Goal: Information Seeking & Learning: Learn about a topic

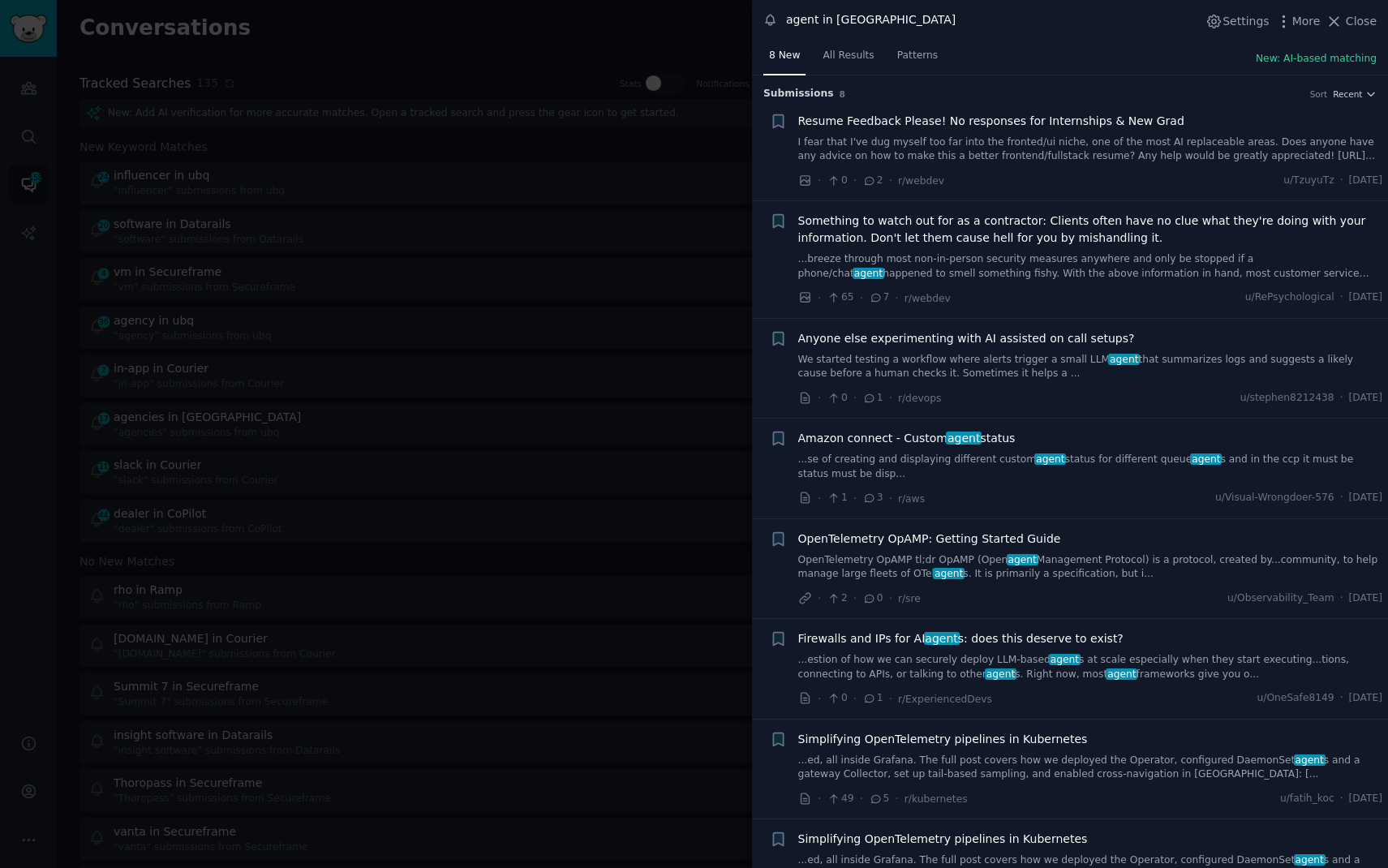
click at [348, 26] on div at bounding box center [694, 434] width 1388 height 868
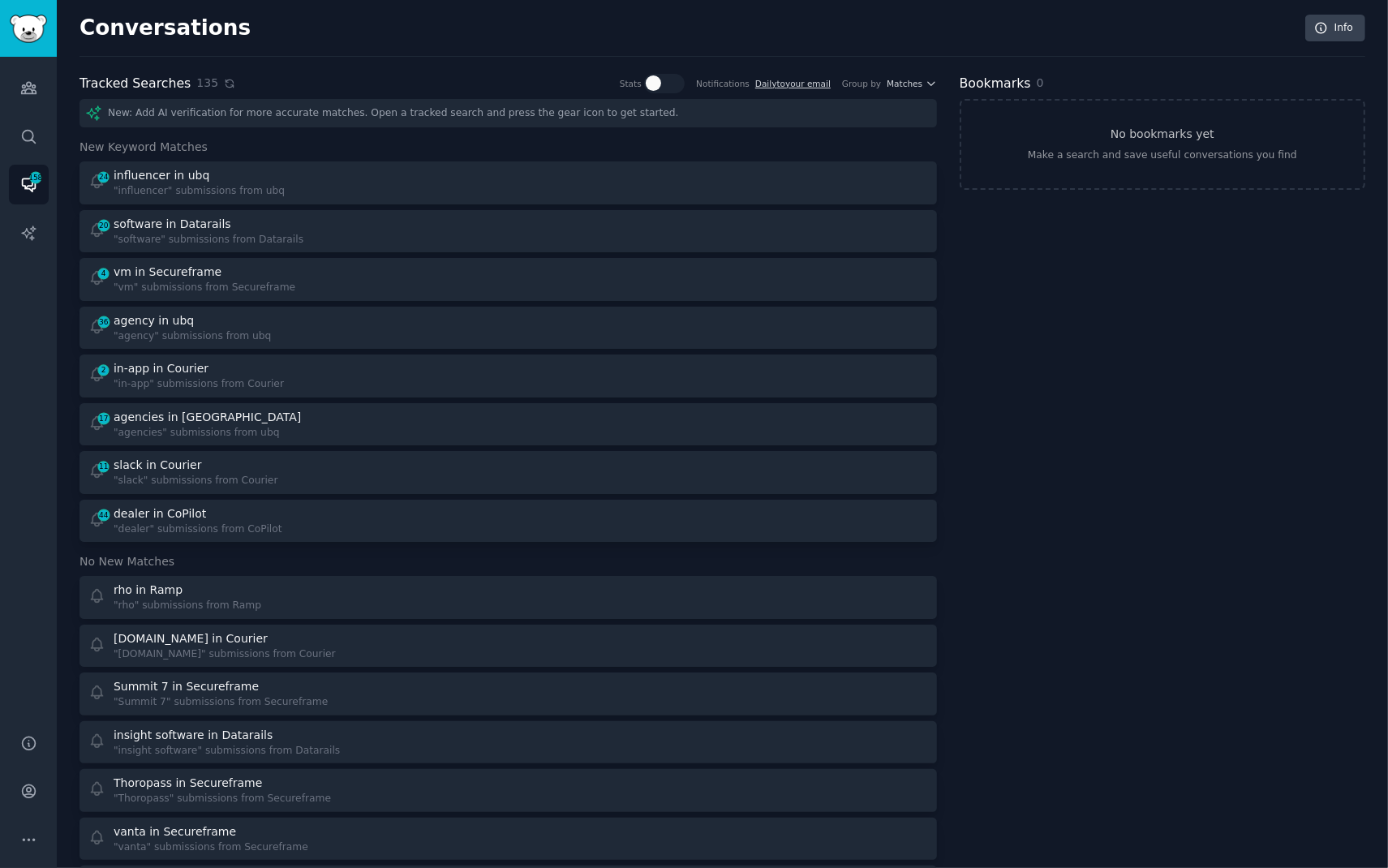
click at [224, 82] on icon at bounding box center [229, 84] width 11 height 11
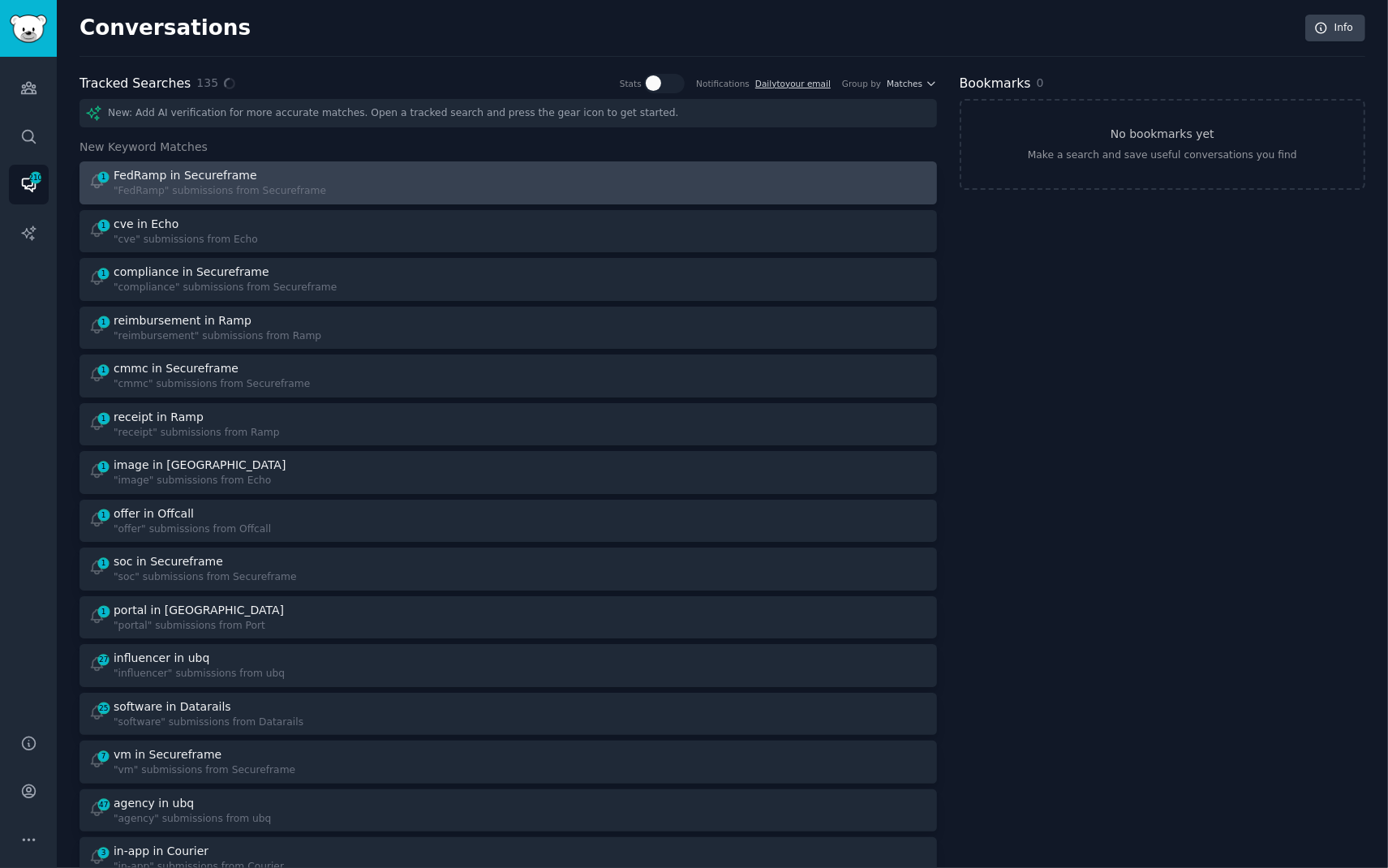
click at [324, 186] on div "1 FedRamp in Secureframe "FedRamp" submissions from Secureframe" at bounding box center [293, 183] width 409 height 31
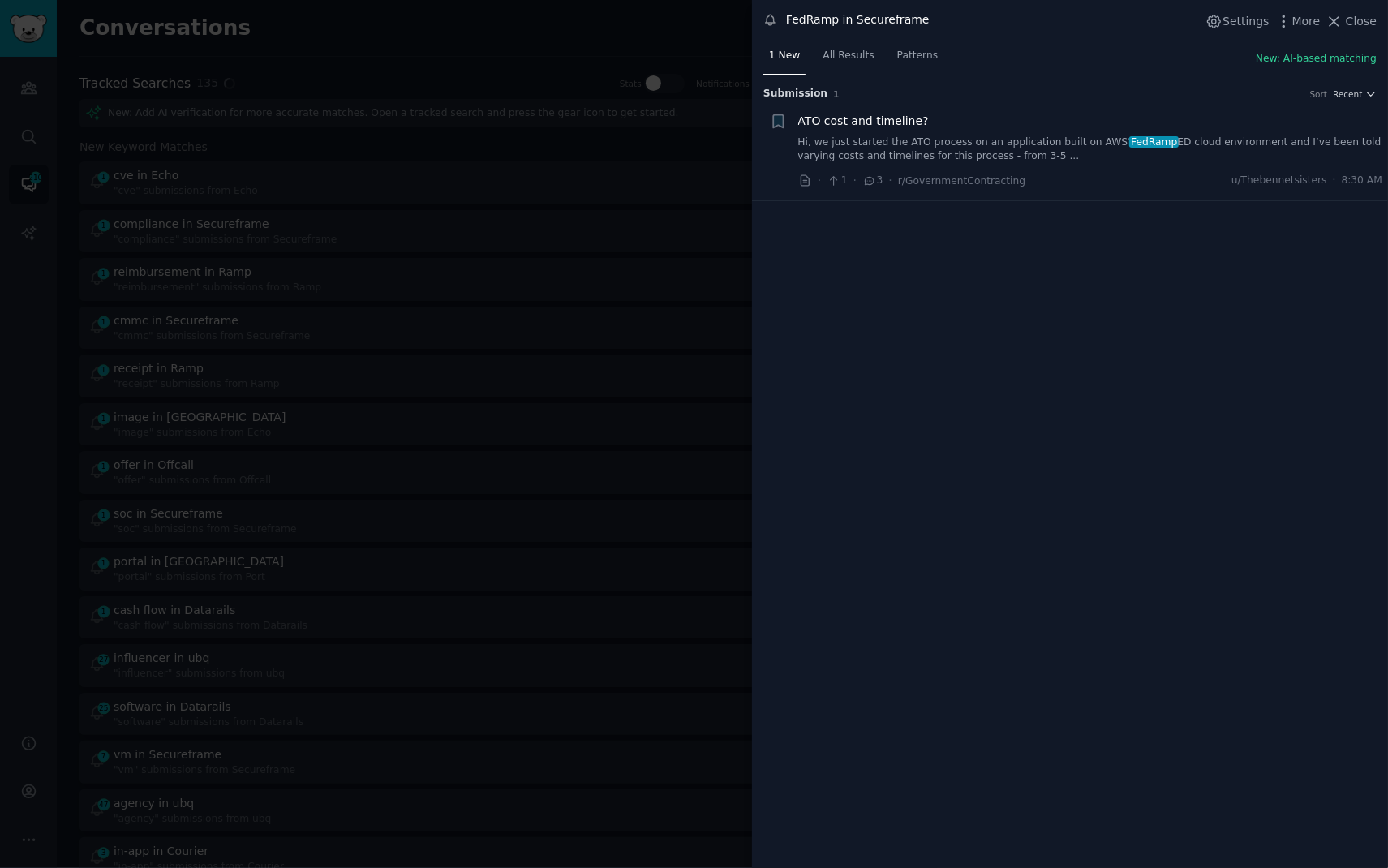
click at [1175, 145] on link "Hi, we just started the ATO process on an application built on AWS’ FedRamp ED …" at bounding box center [1091, 149] width 585 height 29
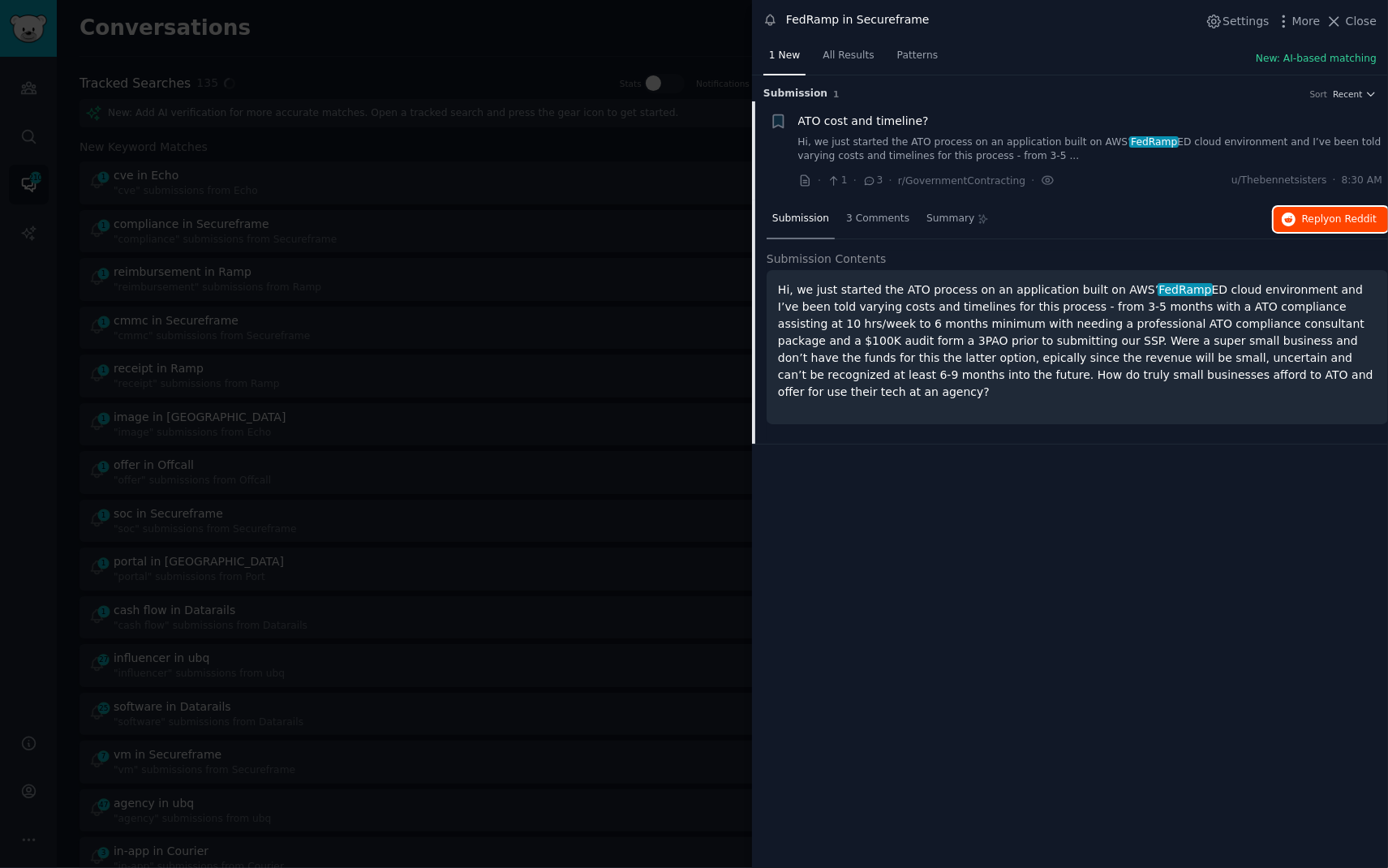
click at [1311, 215] on span "Reply on Reddit" at bounding box center [1339, 219] width 74 height 14
click at [462, 40] on div at bounding box center [694, 434] width 1388 height 868
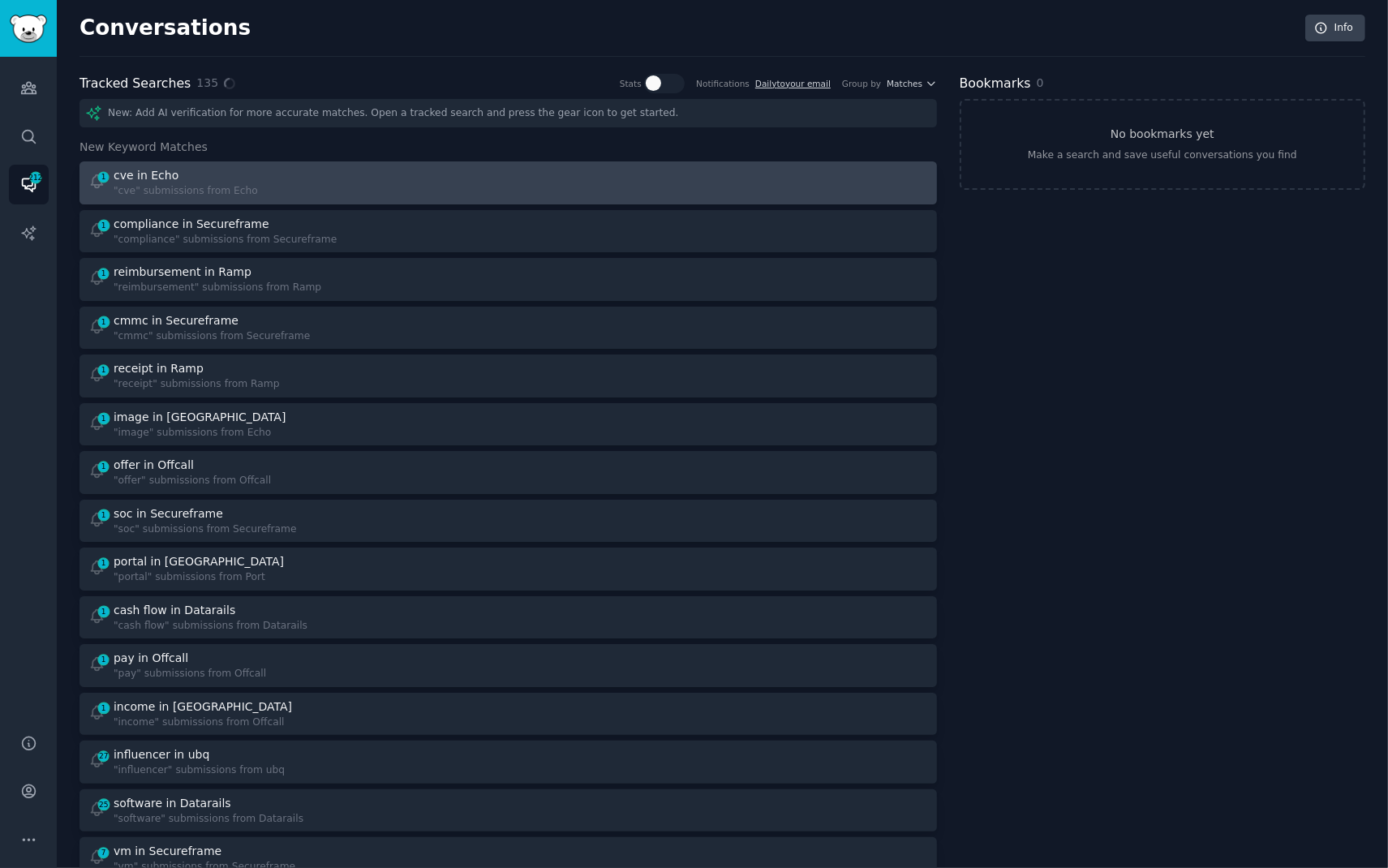
click at [258, 184] on div "1 cve in Echo "cve" submissions from Echo" at bounding box center [293, 183] width 409 height 31
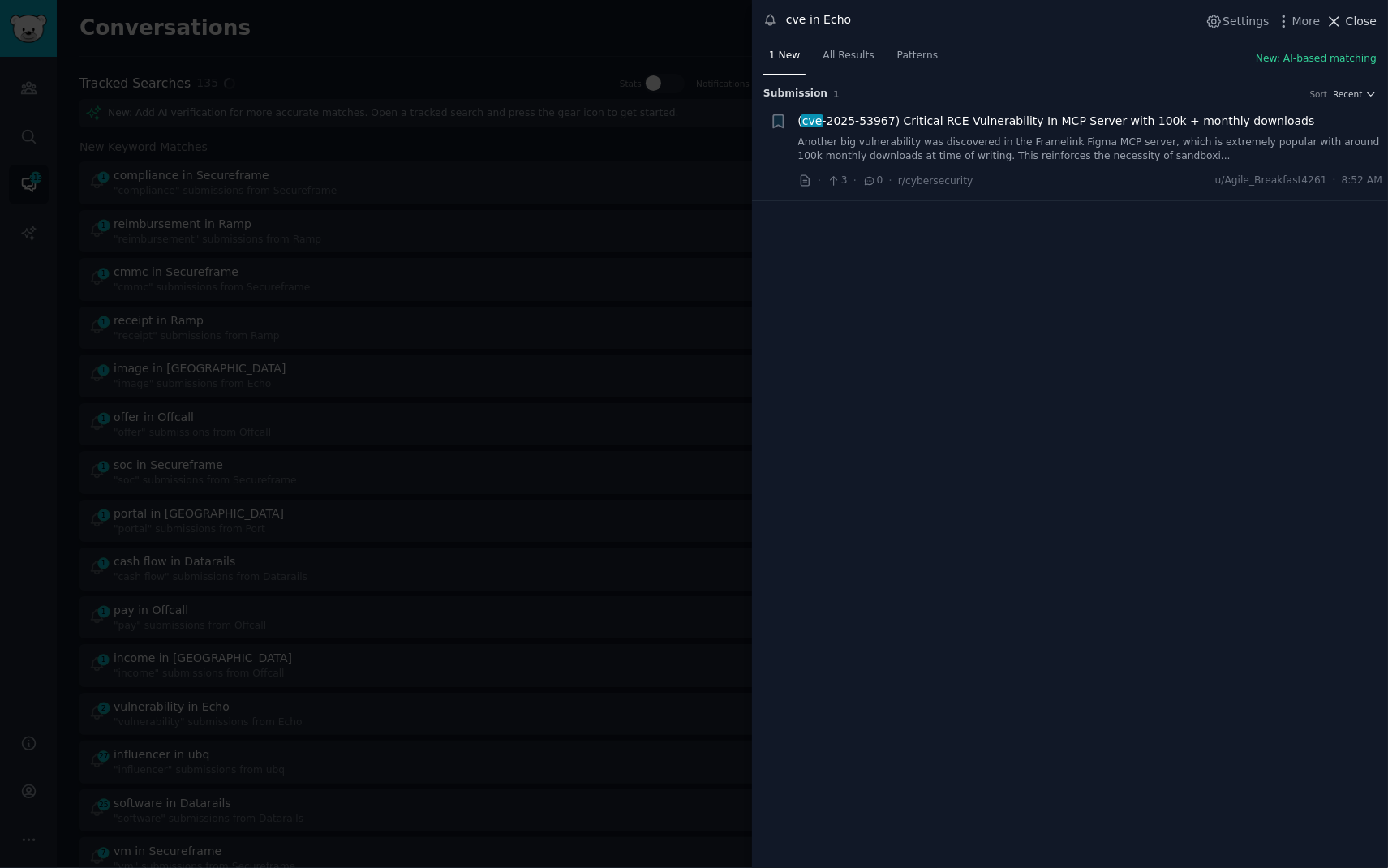
click at [1354, 26] on span "Close" at bounding box center [1361, 22] width 30 height 17
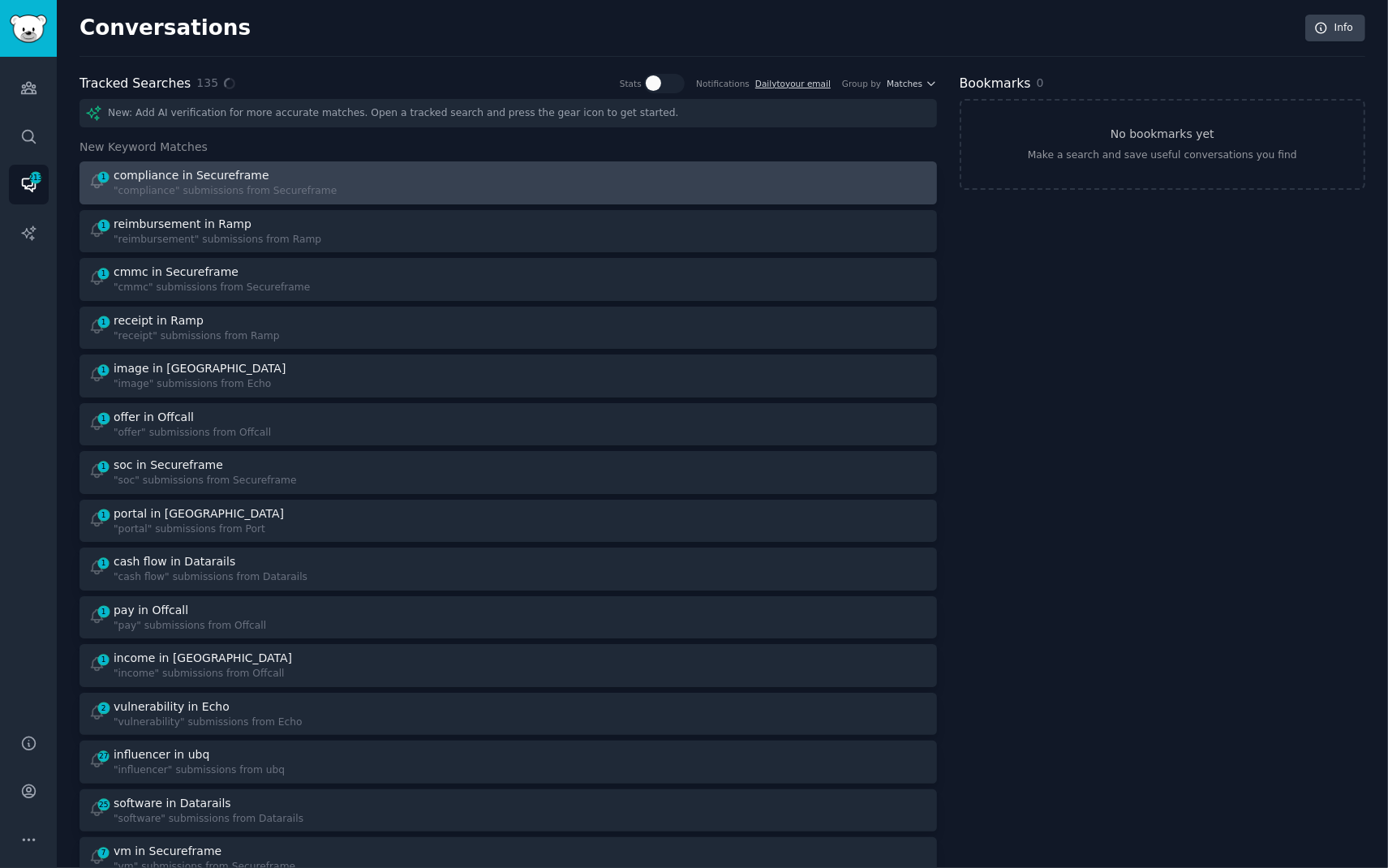
click at [548, 168] on div at bounding box center [724, 183] width 409 height 31
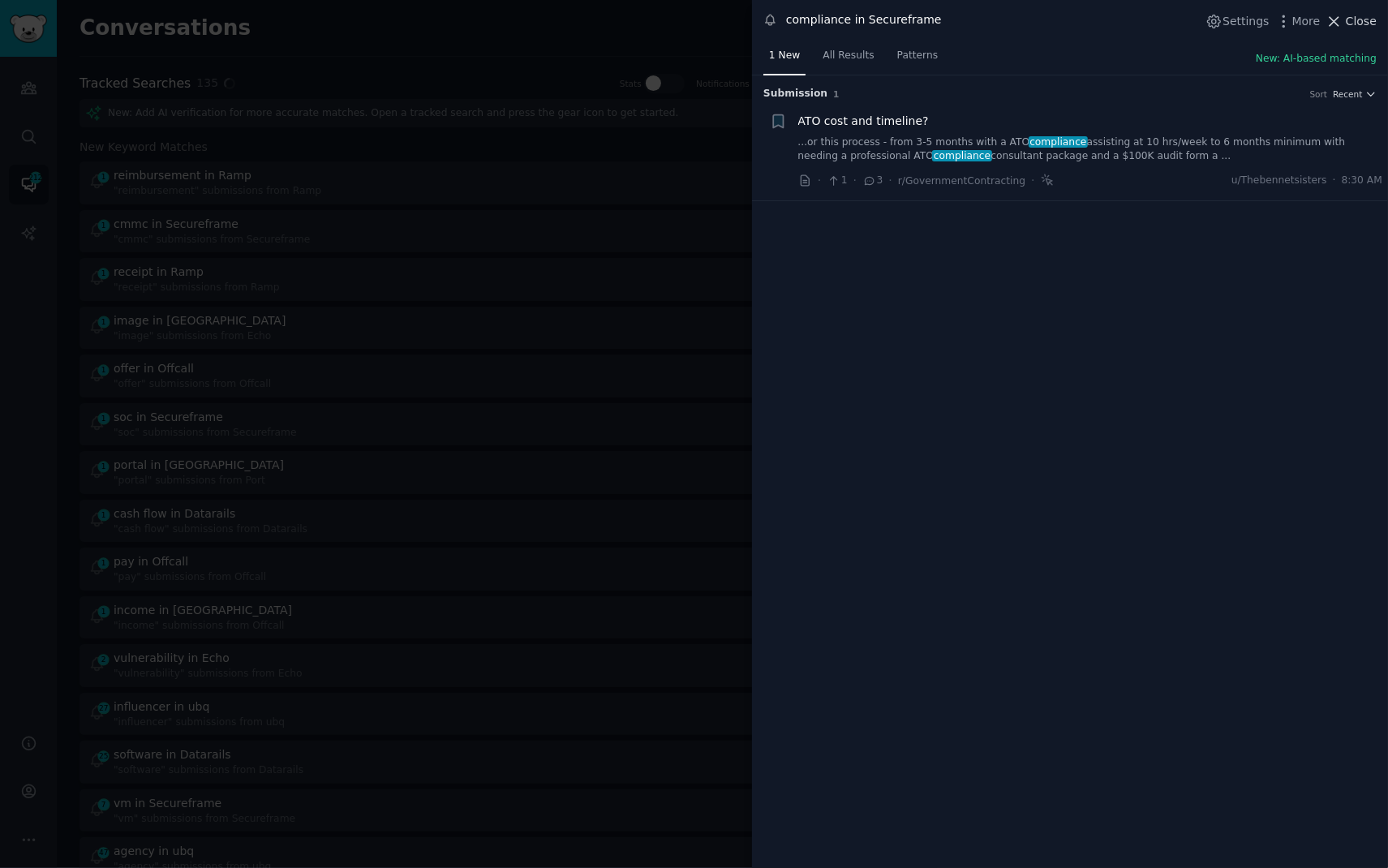
click at [1341, 26] on icon at bounding box center [1335, 22] width 17 height 17
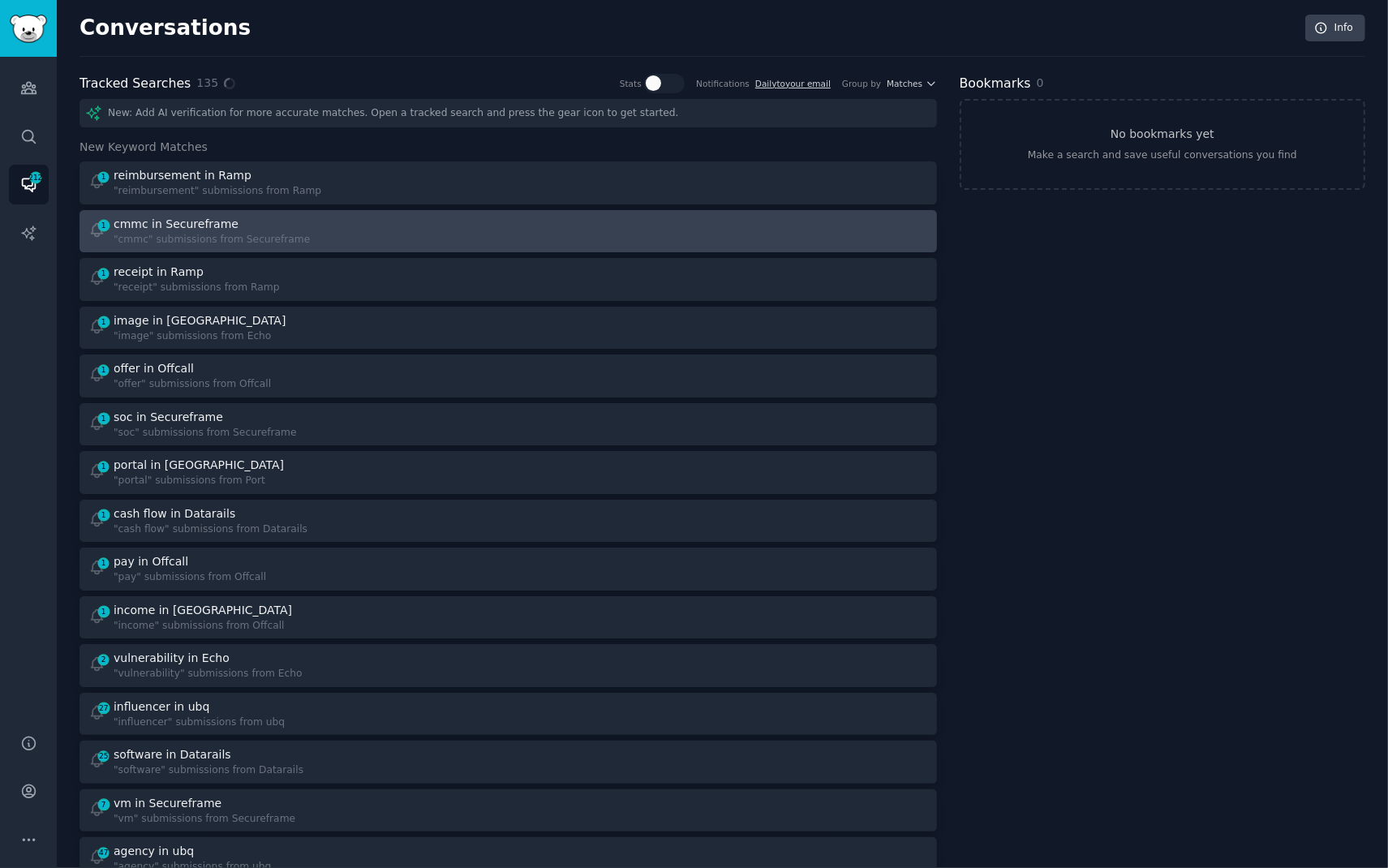
click at [235, 221] on div "cmmc in Secureframe" at bounding box center [211, 225] width 196 height 17
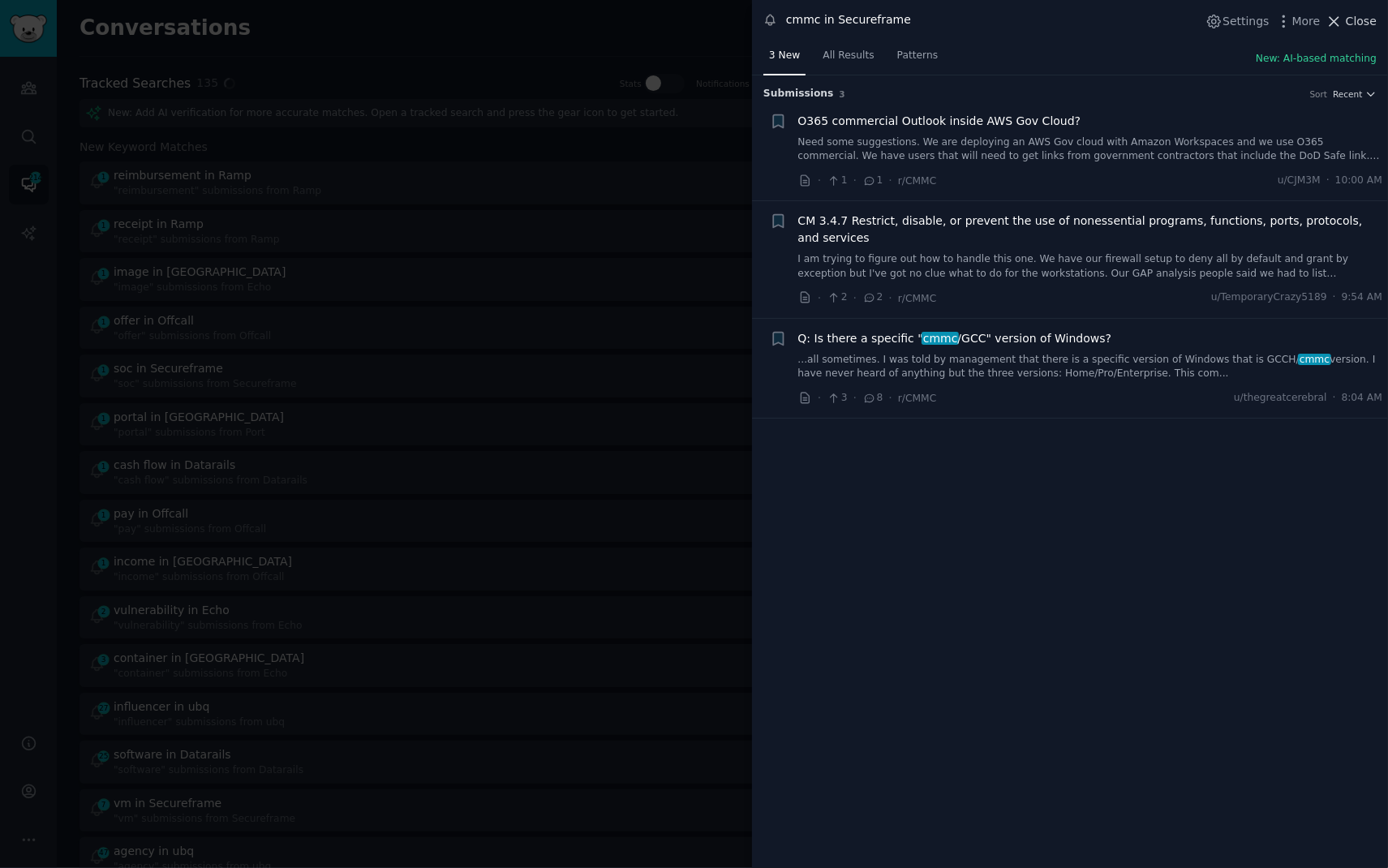
click at [1358, 21] on span "Close" at bounding box center [1361, 22] width 30 height 17
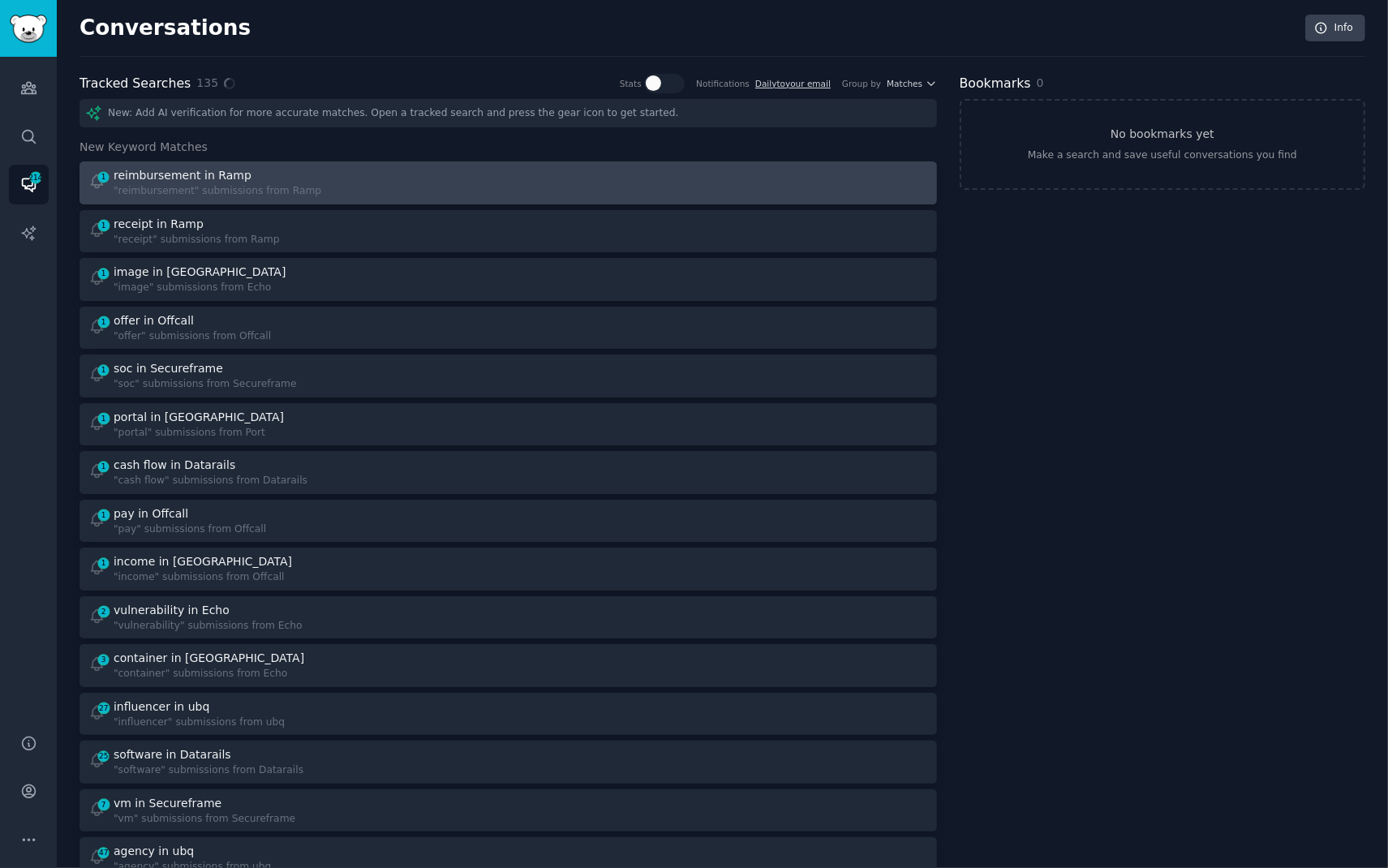
click at [365, 184] on div "1 reimbursement in Ramp "reimbursement" submissions from Ramp" at bounding box center [293, 183] width 409 height 31
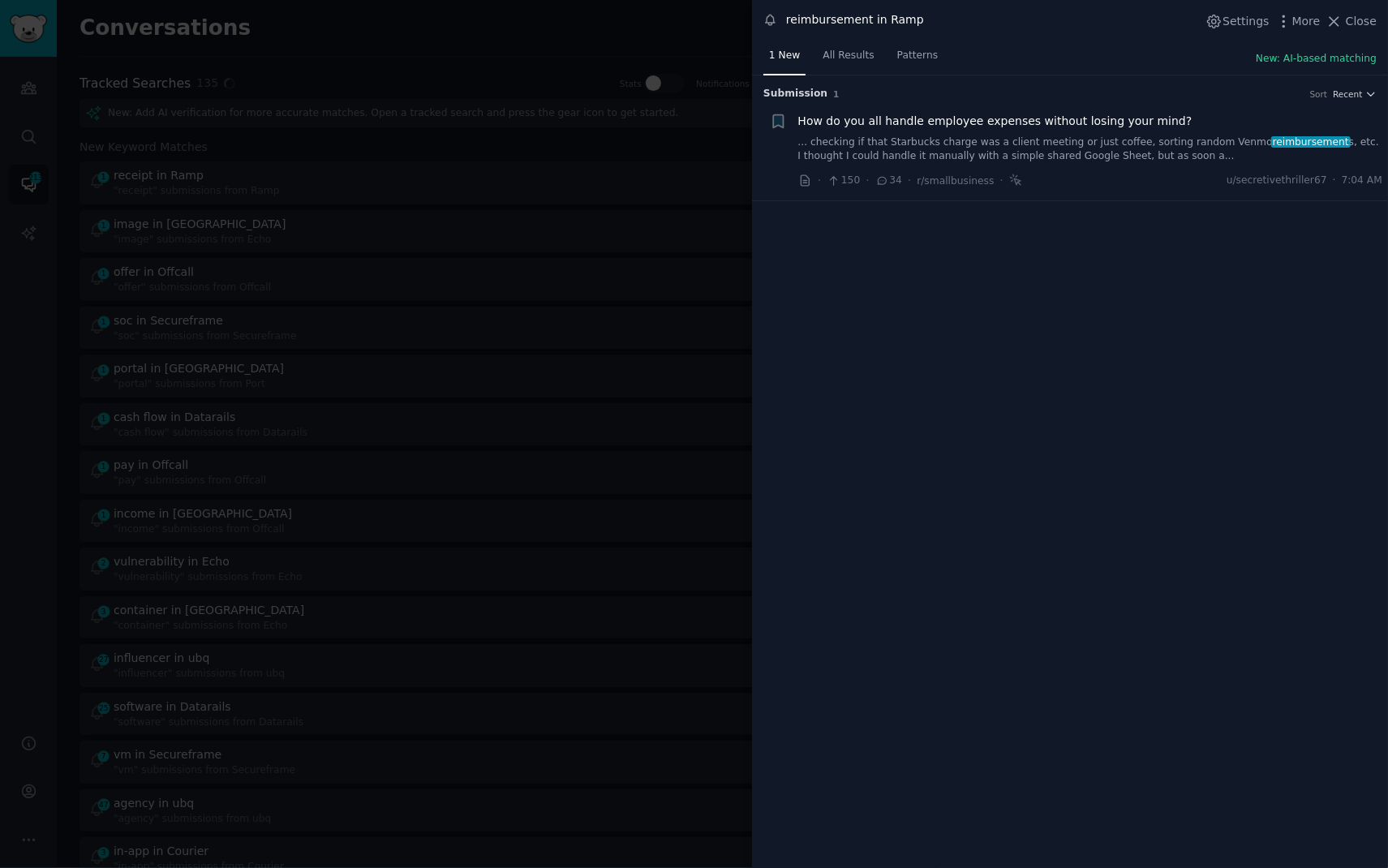
click at [1150, 160] on link "... checking if that Starbucks charge was a client meeting or just coffee, sort…" at bounding box center [1091, 149] width 585 height 29
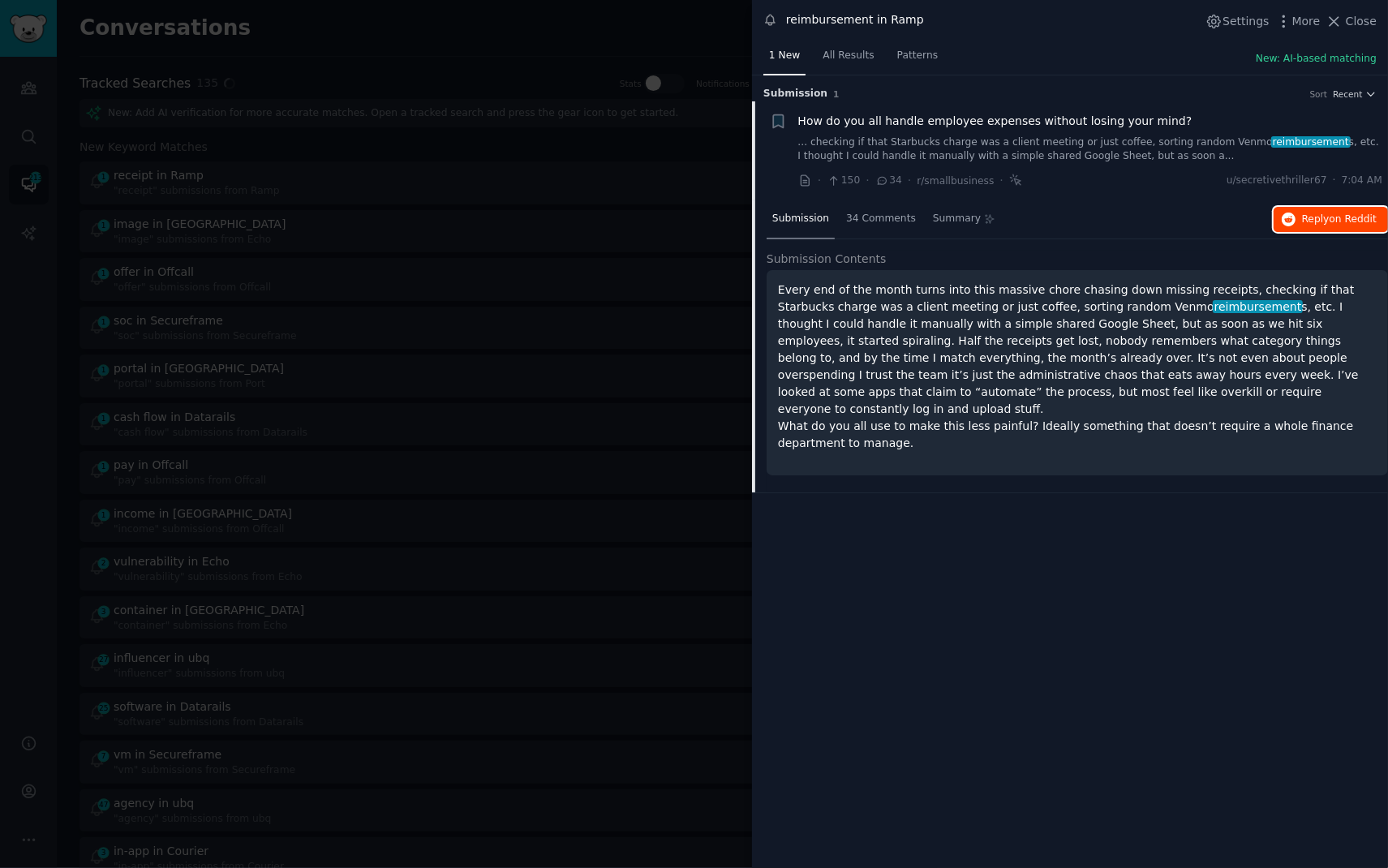
click at [1299, 214] on button "Reply on Reddit" at bounding box center [1331, 219] width 114 height 26
click at [648, 32] on div at bounding box center [694, 434] width 1388 height 868
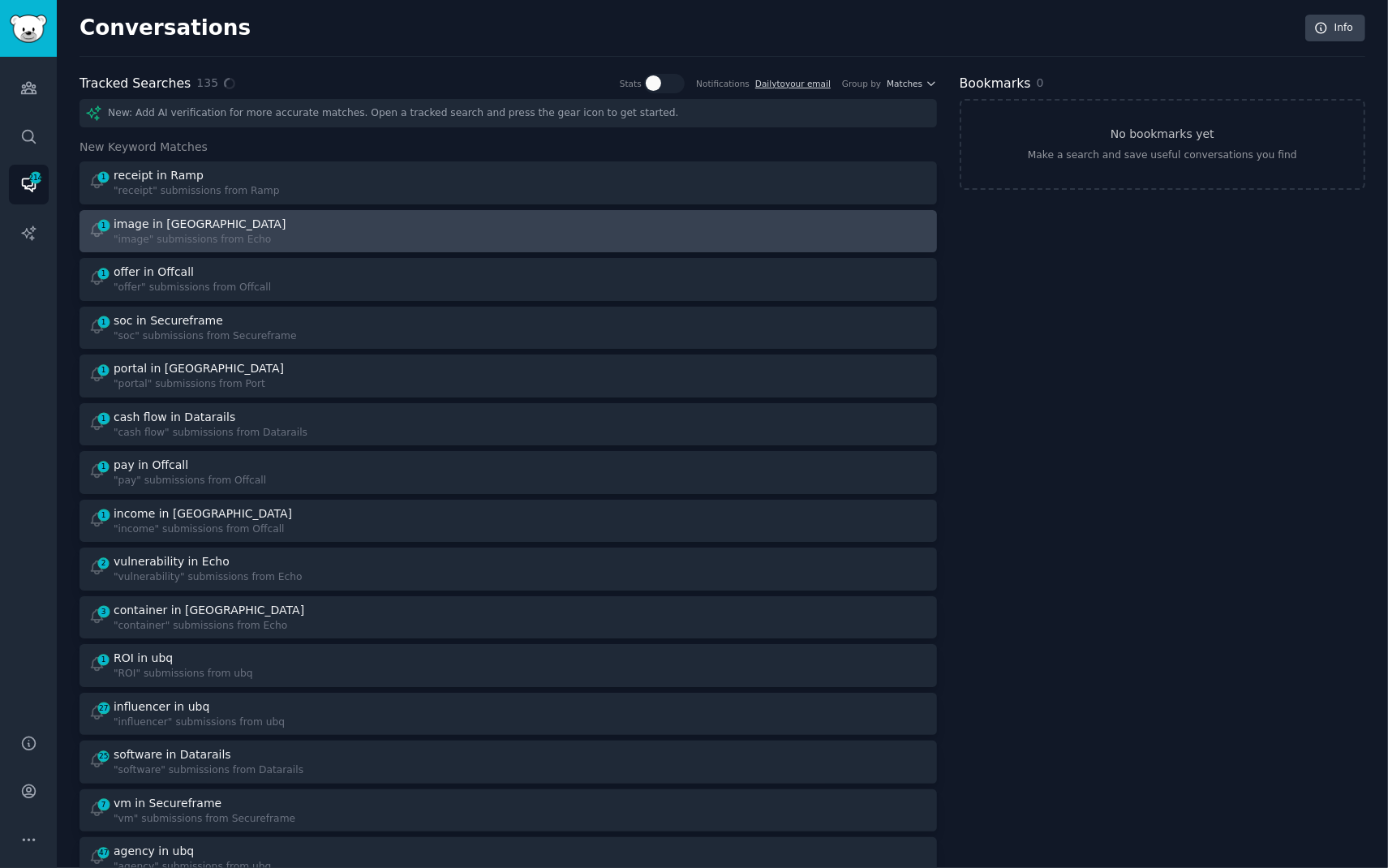
click at [327, 216] on div "1 image in Echo "image" submissions from Echo" at bounding box center [293, 231] width 409 height 31
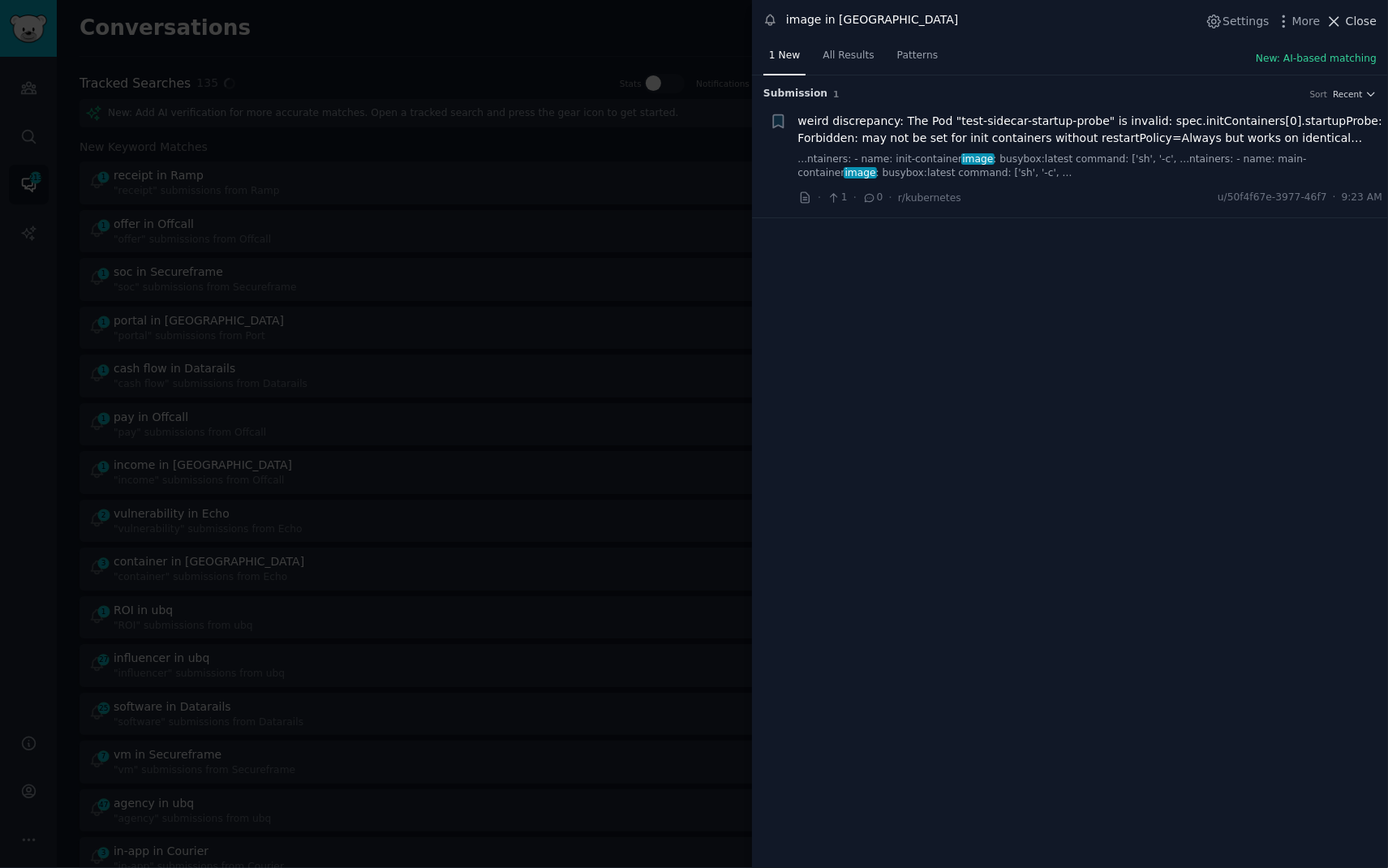
click at [1344, 25] on button "Close" at bounding box center [1352, 22] width 51 height 17
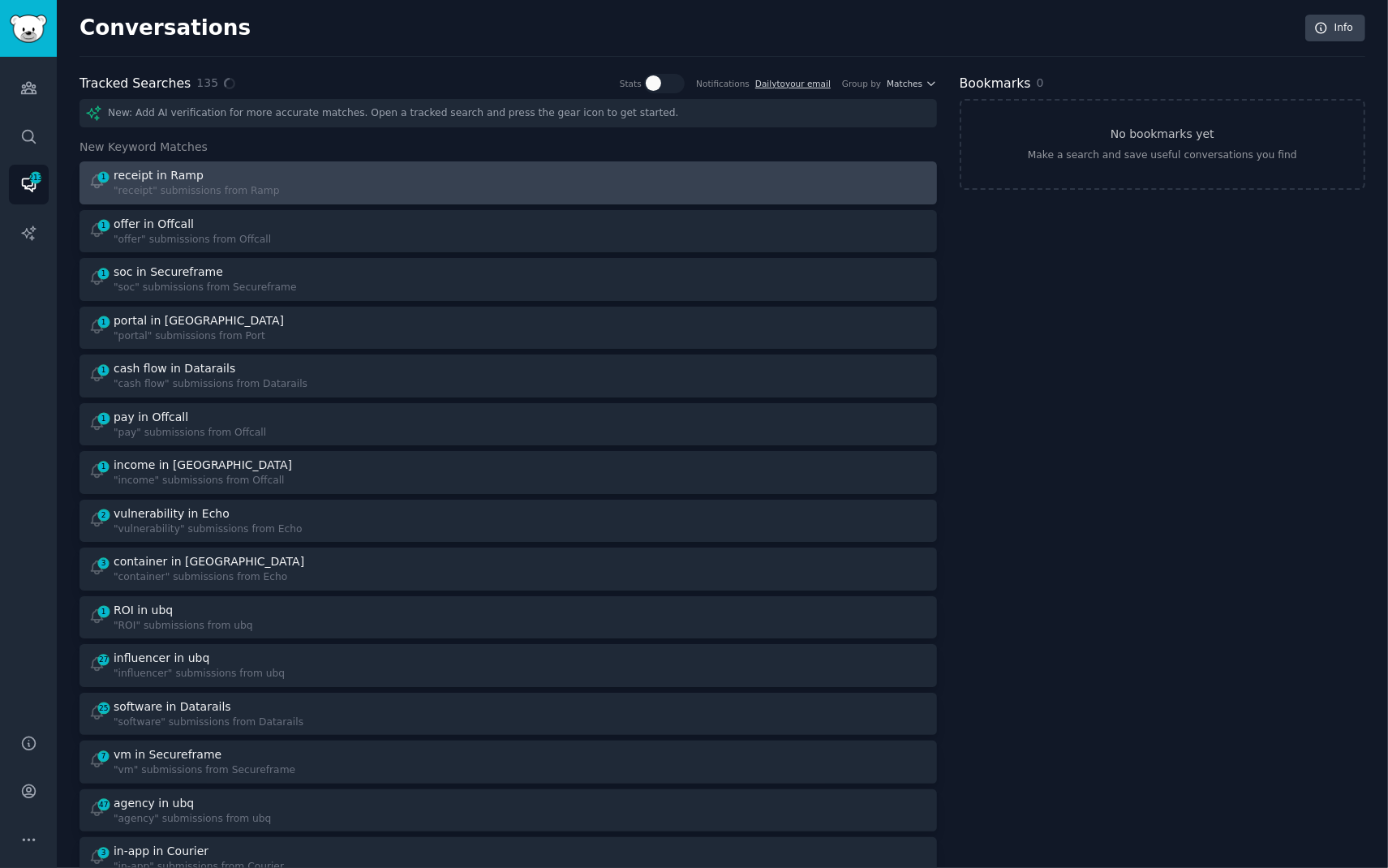
click at [352, 189] on div "1 receipt in Ramp "receipt" submissions from Ramp" at bounding box center [293, 183] width 409 height 31
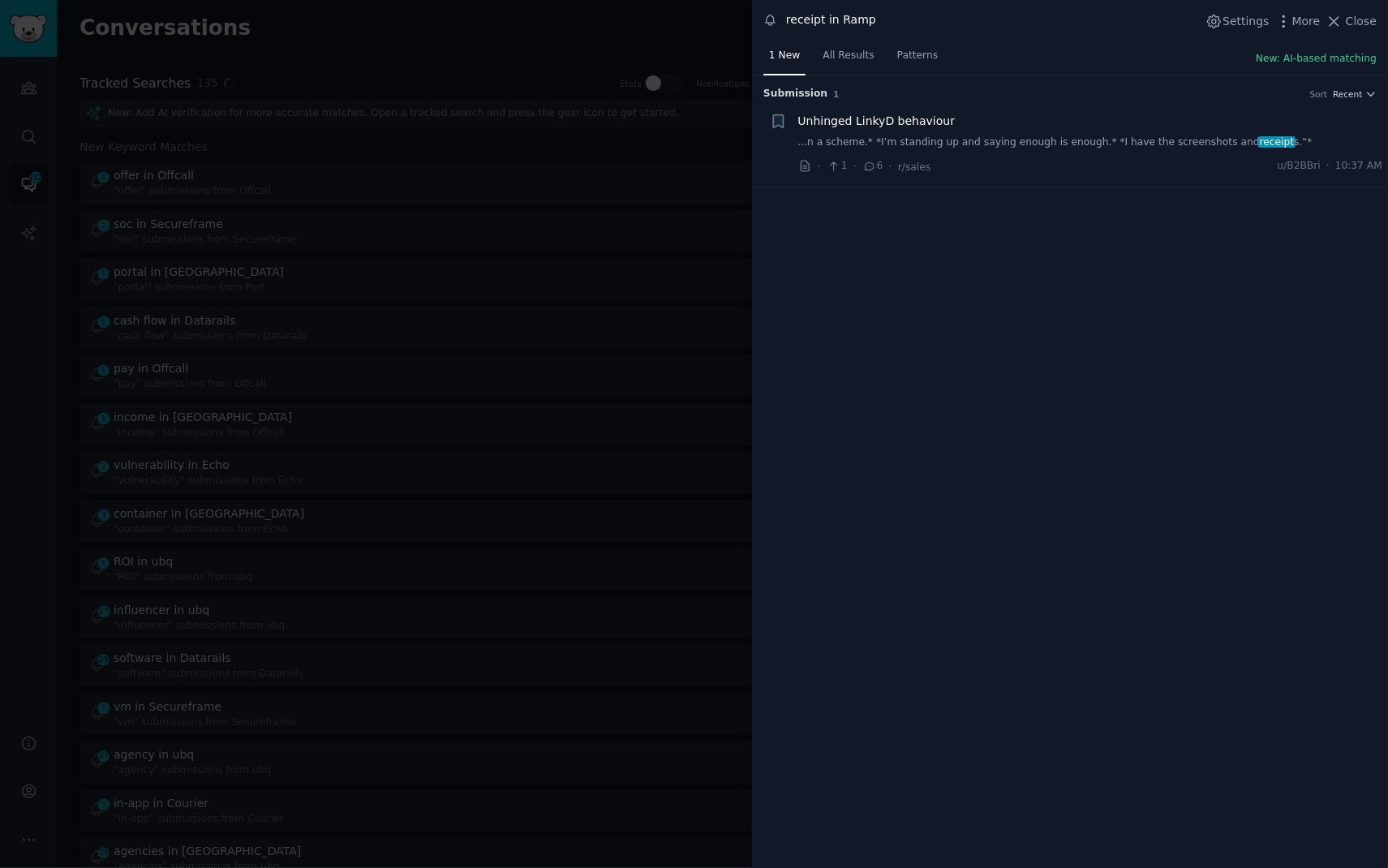
click at [338, 29] on div at bounding box center [694, 434] width 1388 height 868
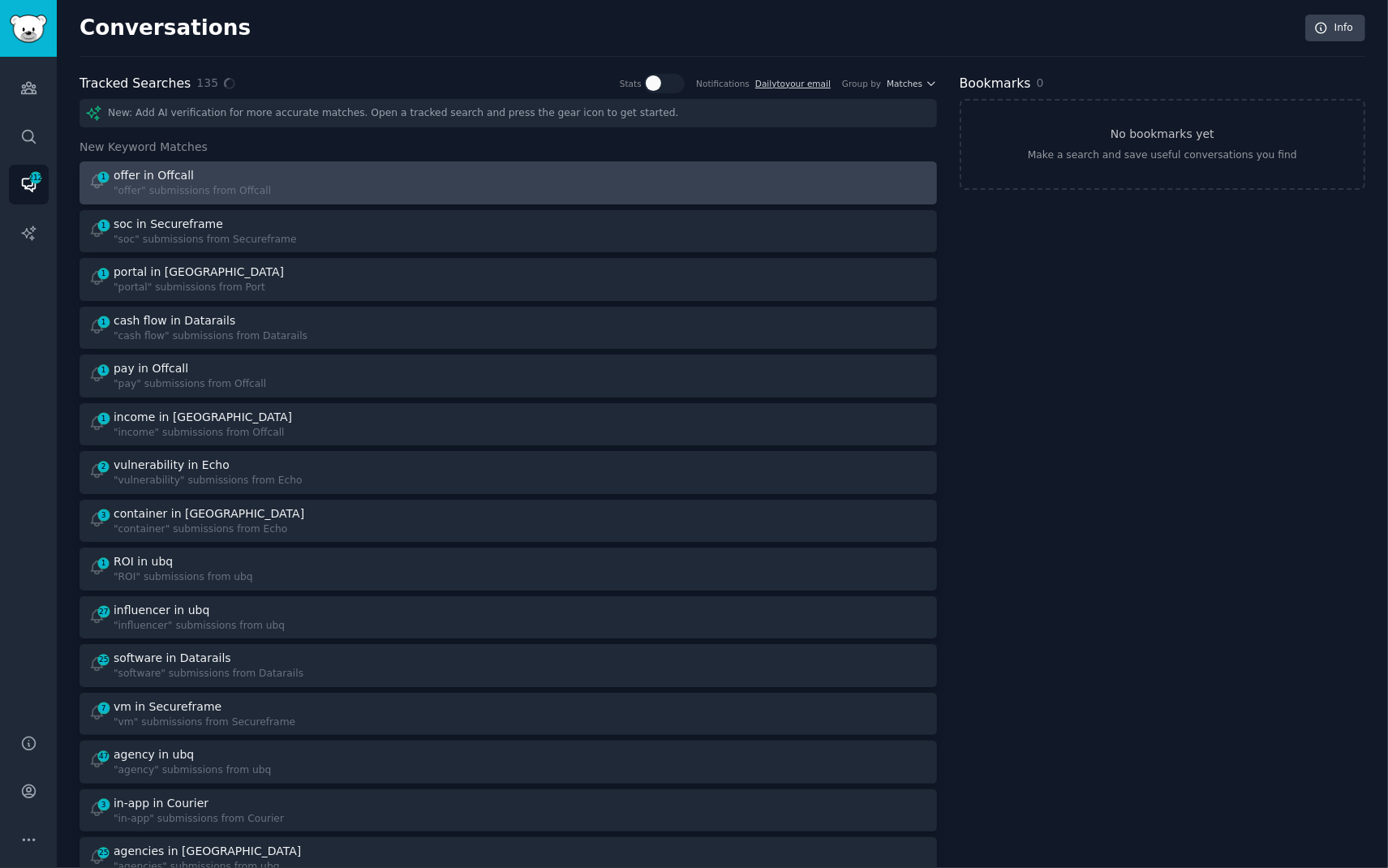
click at [340, 187] on div "1 offer in Offcall "offer" submissions from Offcall" at bounding box center [293, 183] width 409 height 31
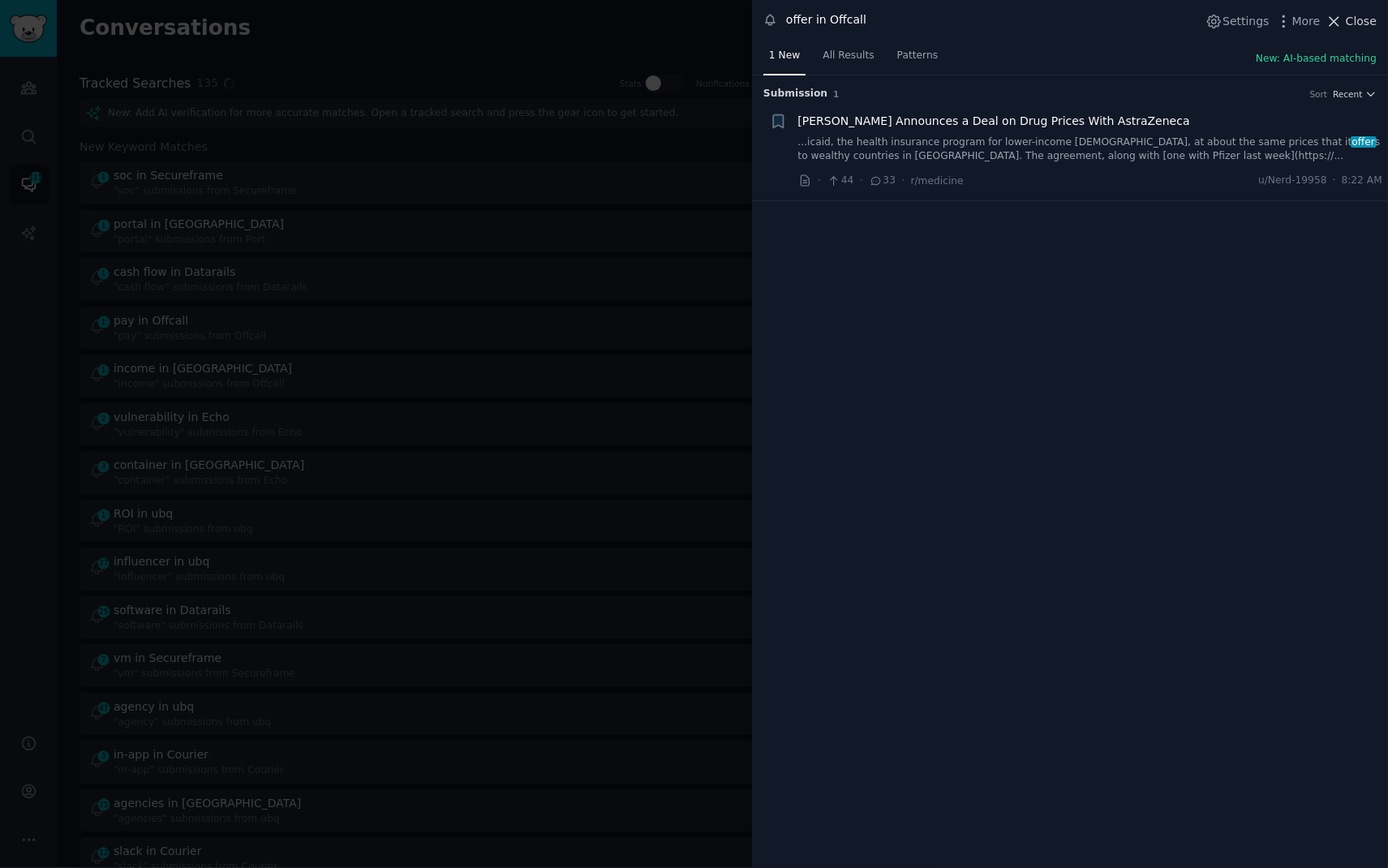
click at [1349, 15] on span "Close" at bounding box center [1361, 22] width 30 height 17
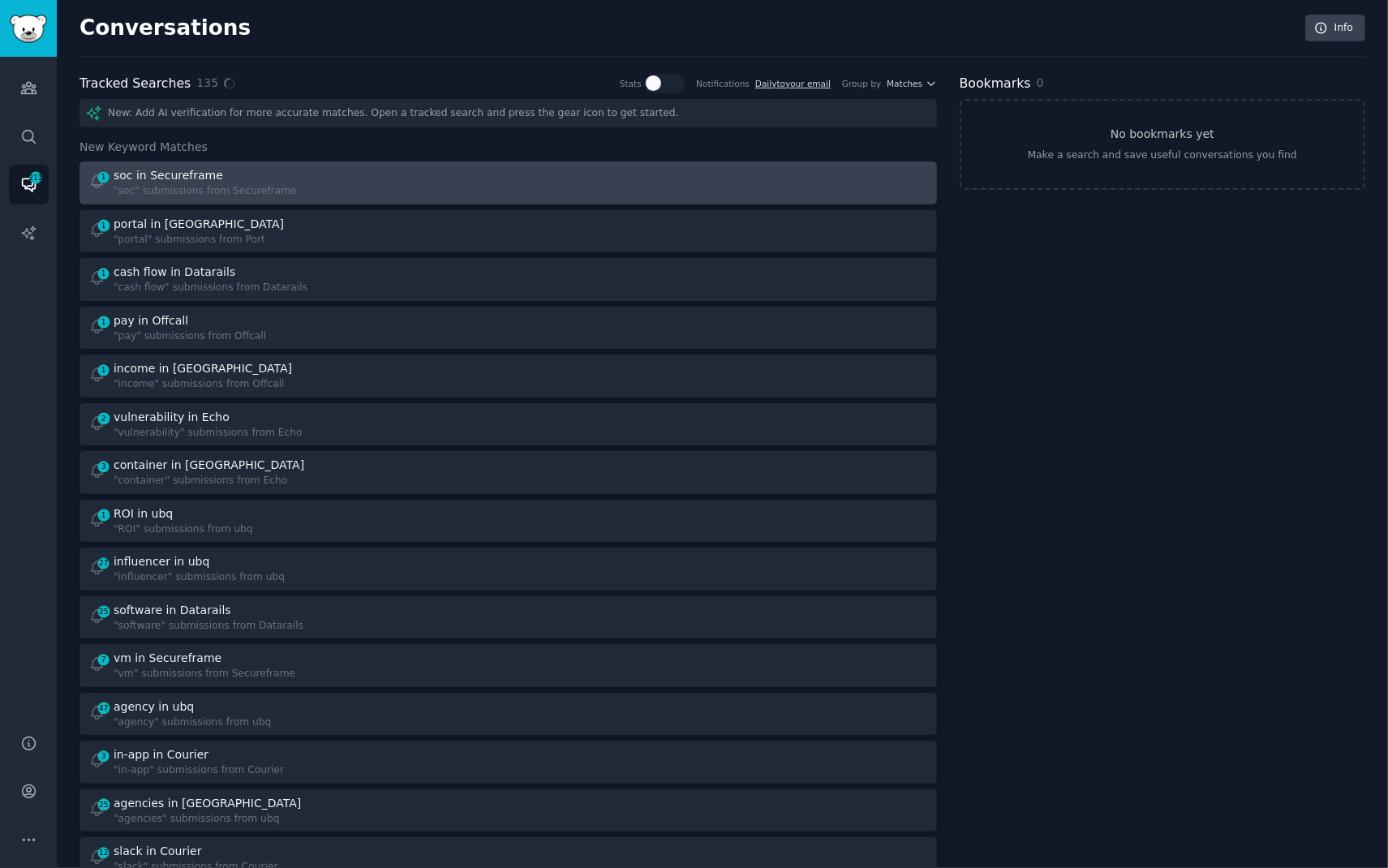
click at [447, 173] on div "1 soc in Secureframe "soc" submissions from Secureframe" at bounding box center [293, 183] width 409 height 31
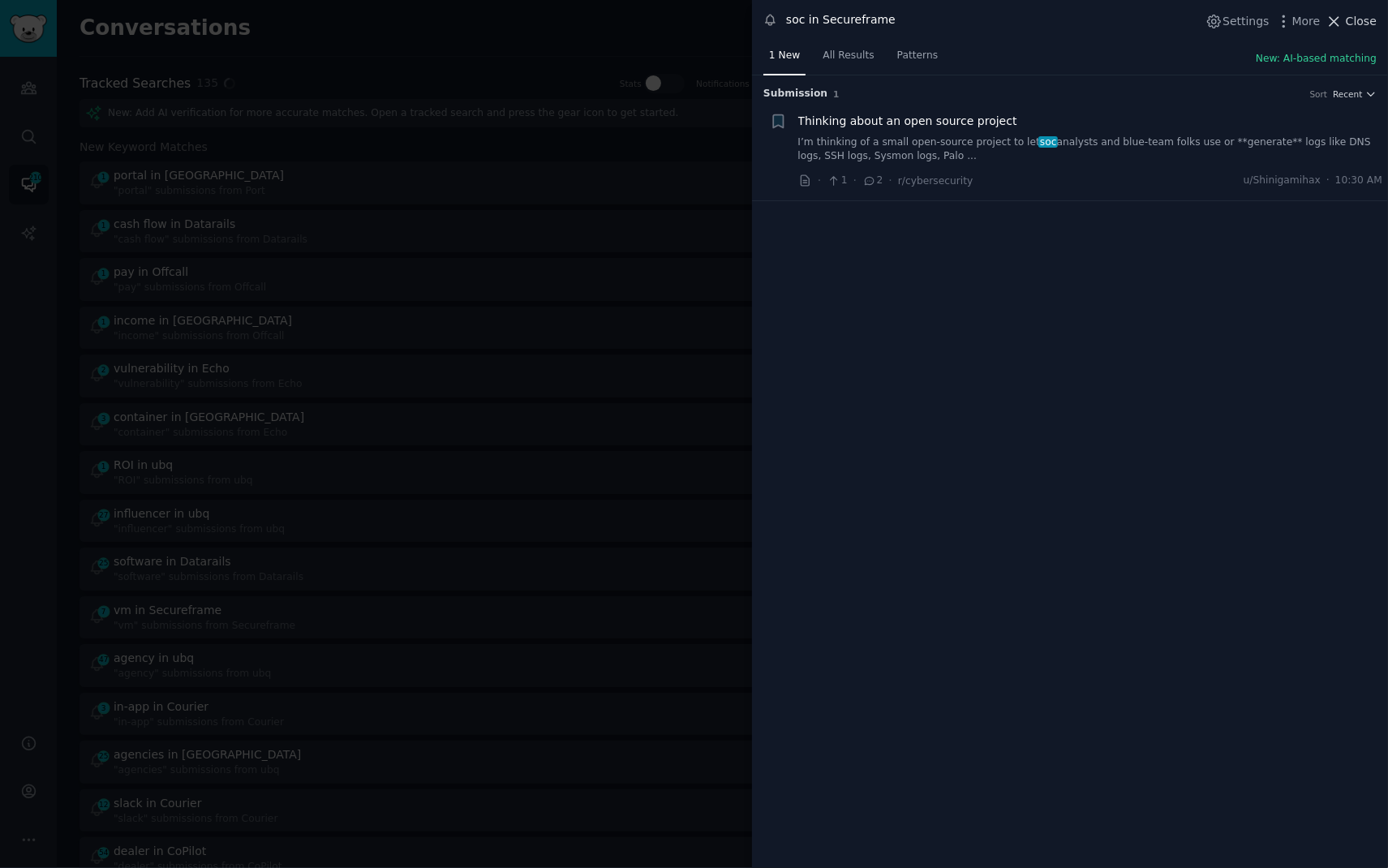
click at [1342, 24] on icon at bounding box center [1335, 22] width 17 height 17
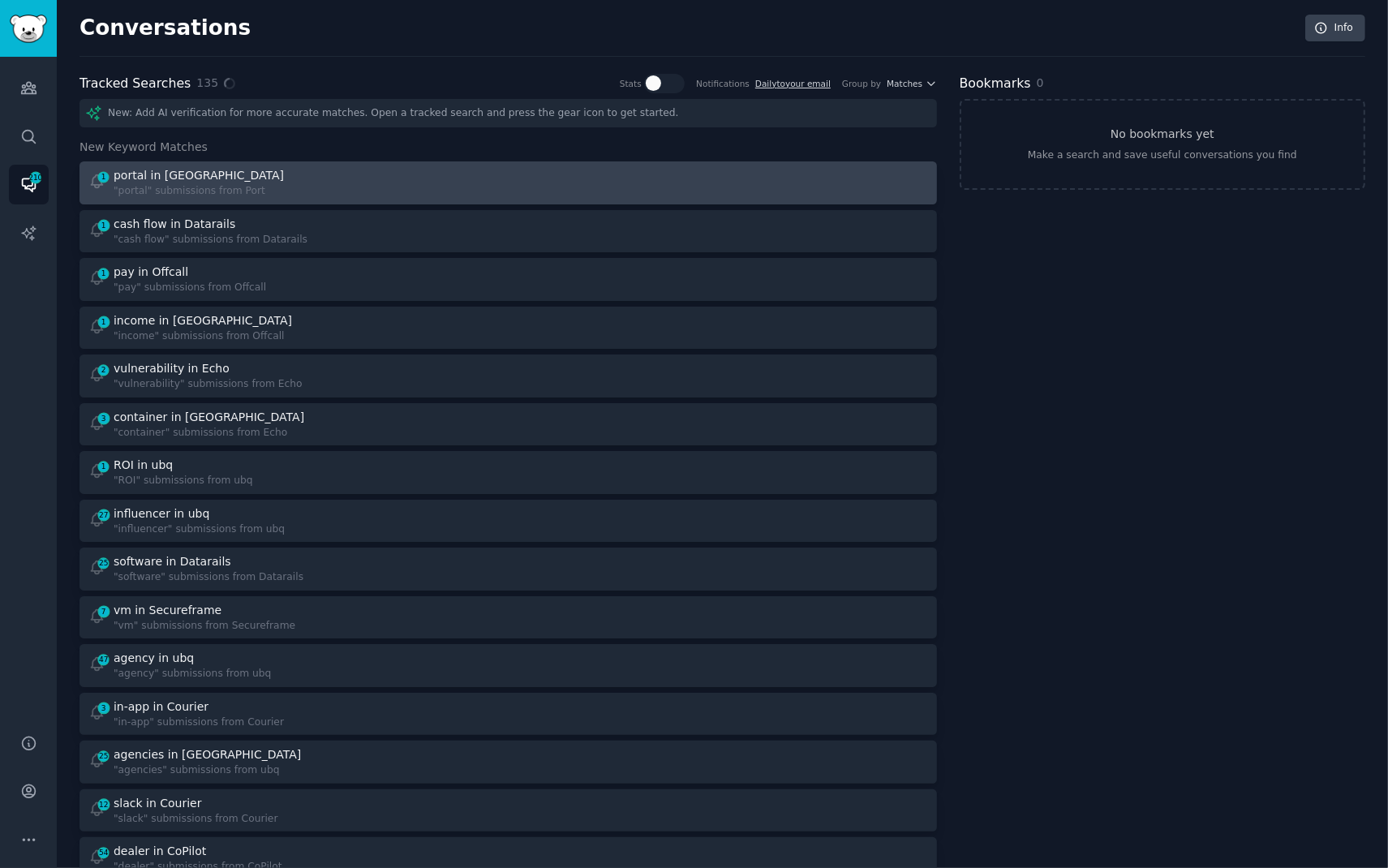
click at [258, 178] on div "1 portal in Port "portal" submissions from Port" at bounding box center [293, 183] width 409 height 31
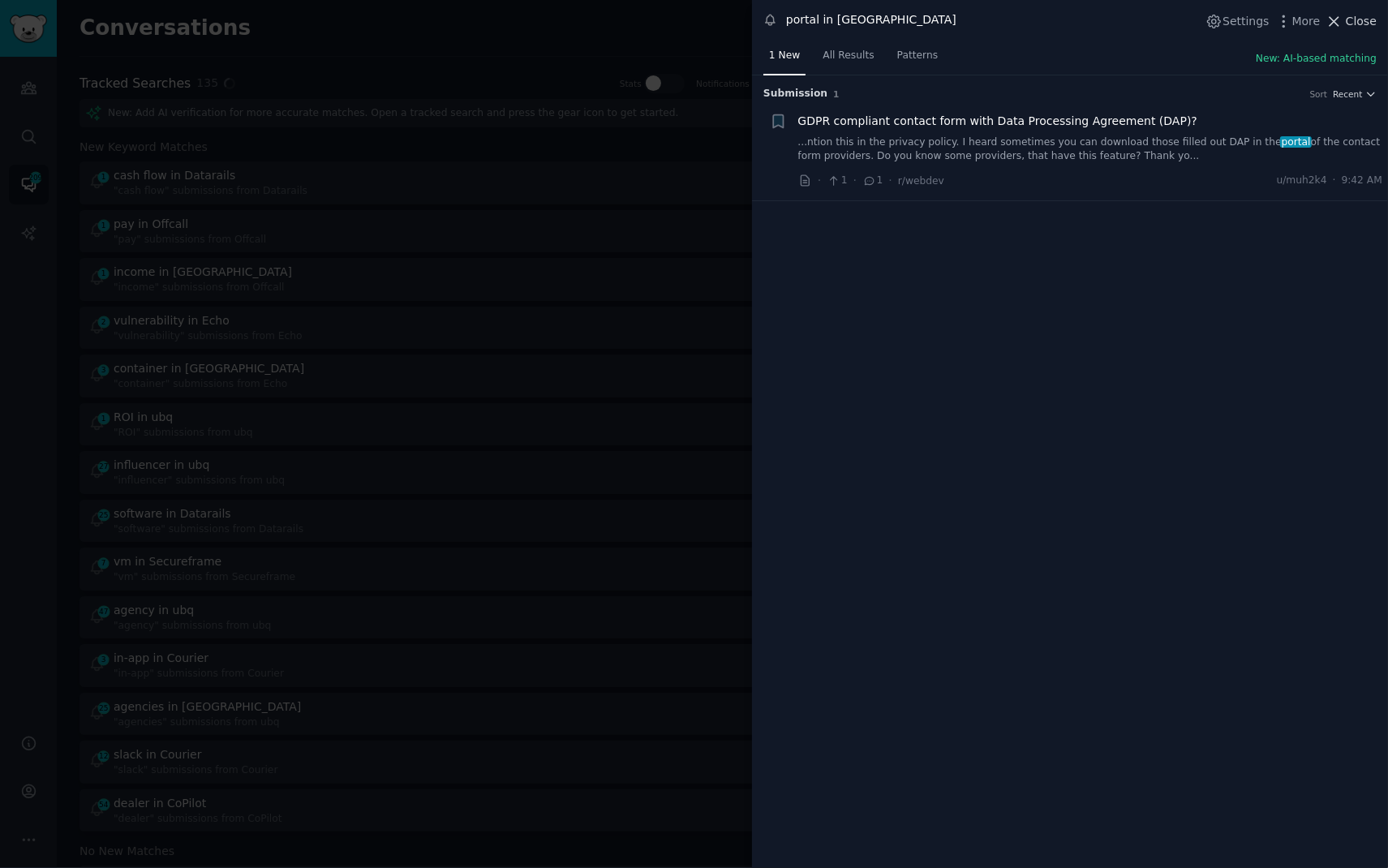
click at [1354, 19] on span "Close" at bounding box center [1361, 22] width 30 height 17
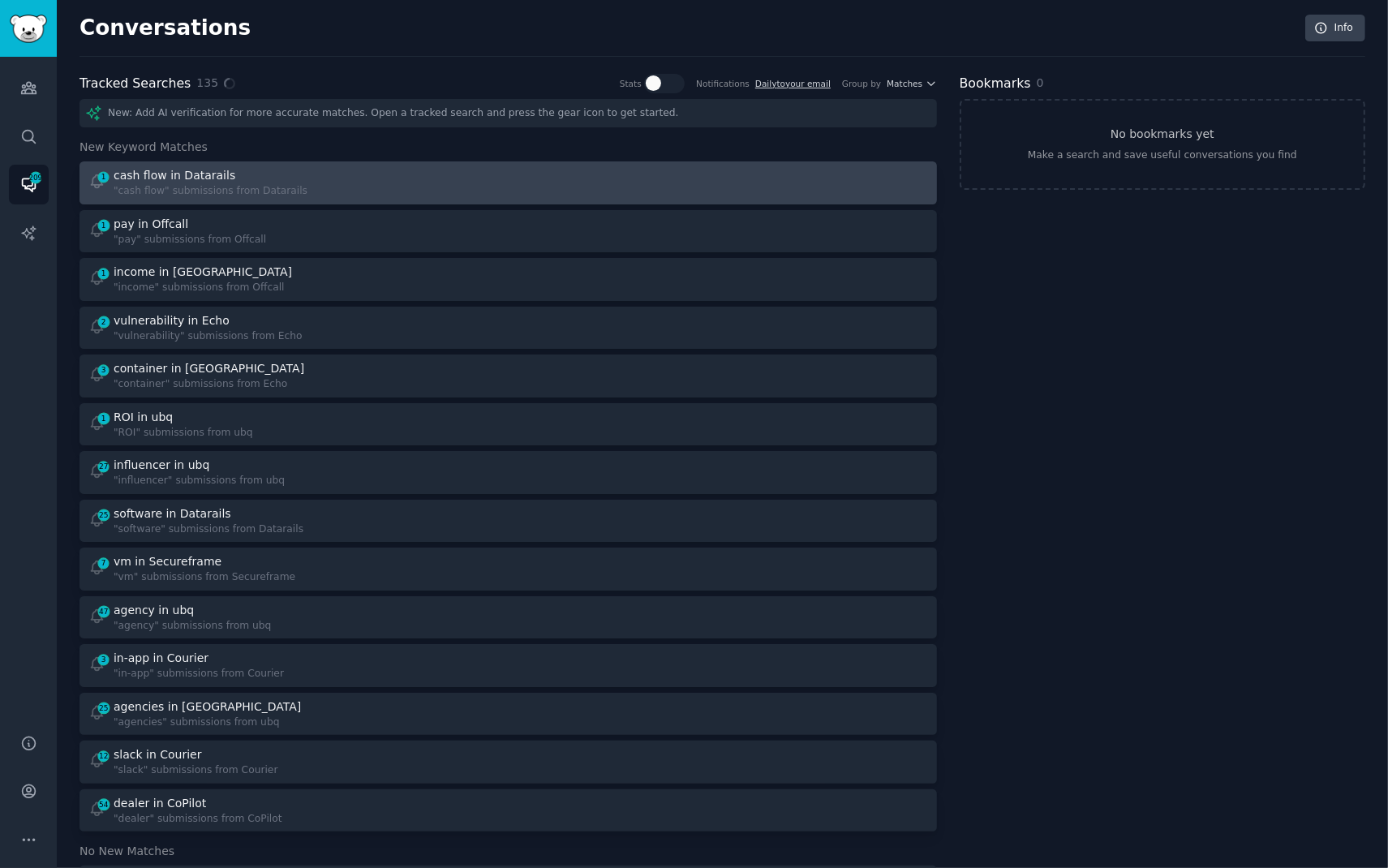
click at [398, 195] on div "1 cash flow in Datarails "cash flow" submissions from Datarails" at bounding box center [293, 183] width 409 height 31
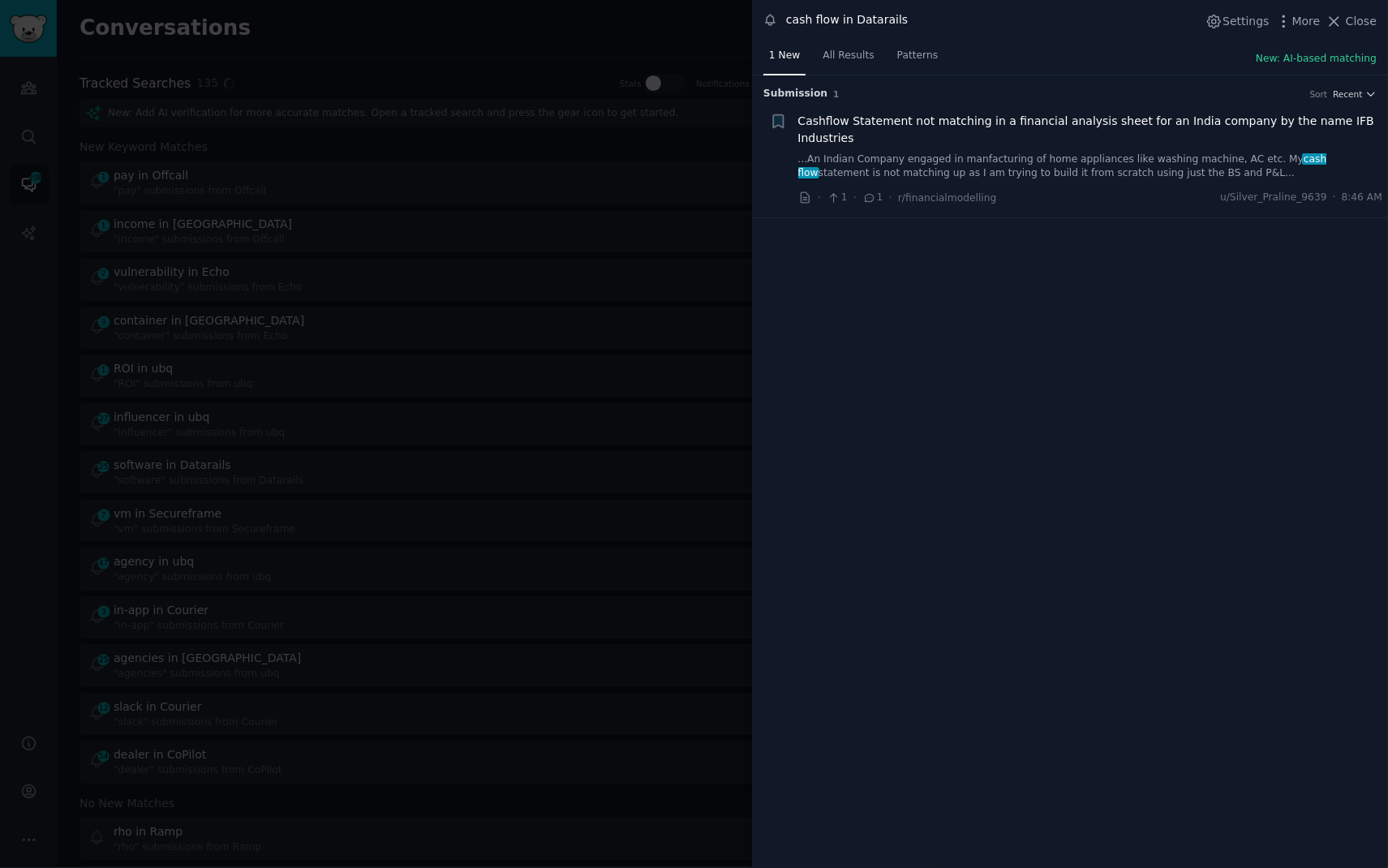
click at [1090, 167] on link "...An Indian Company engaged in manfacturing of home appliances like washing ma…" at bounding box center [1091, 167] width 585 height 29
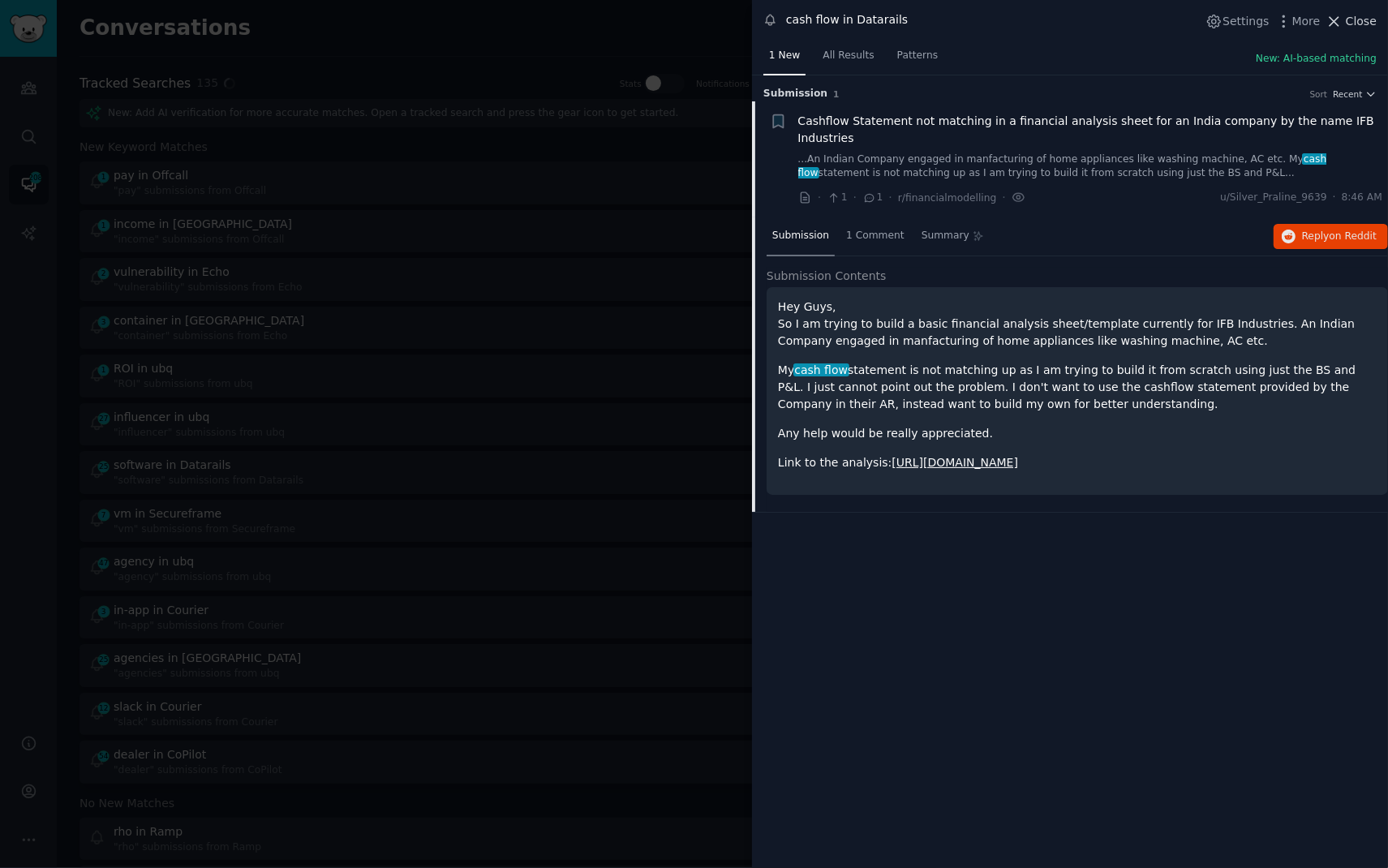
click at [1373, 26] on span "Close" at bounding box center [1361, 22] width 30 height 17
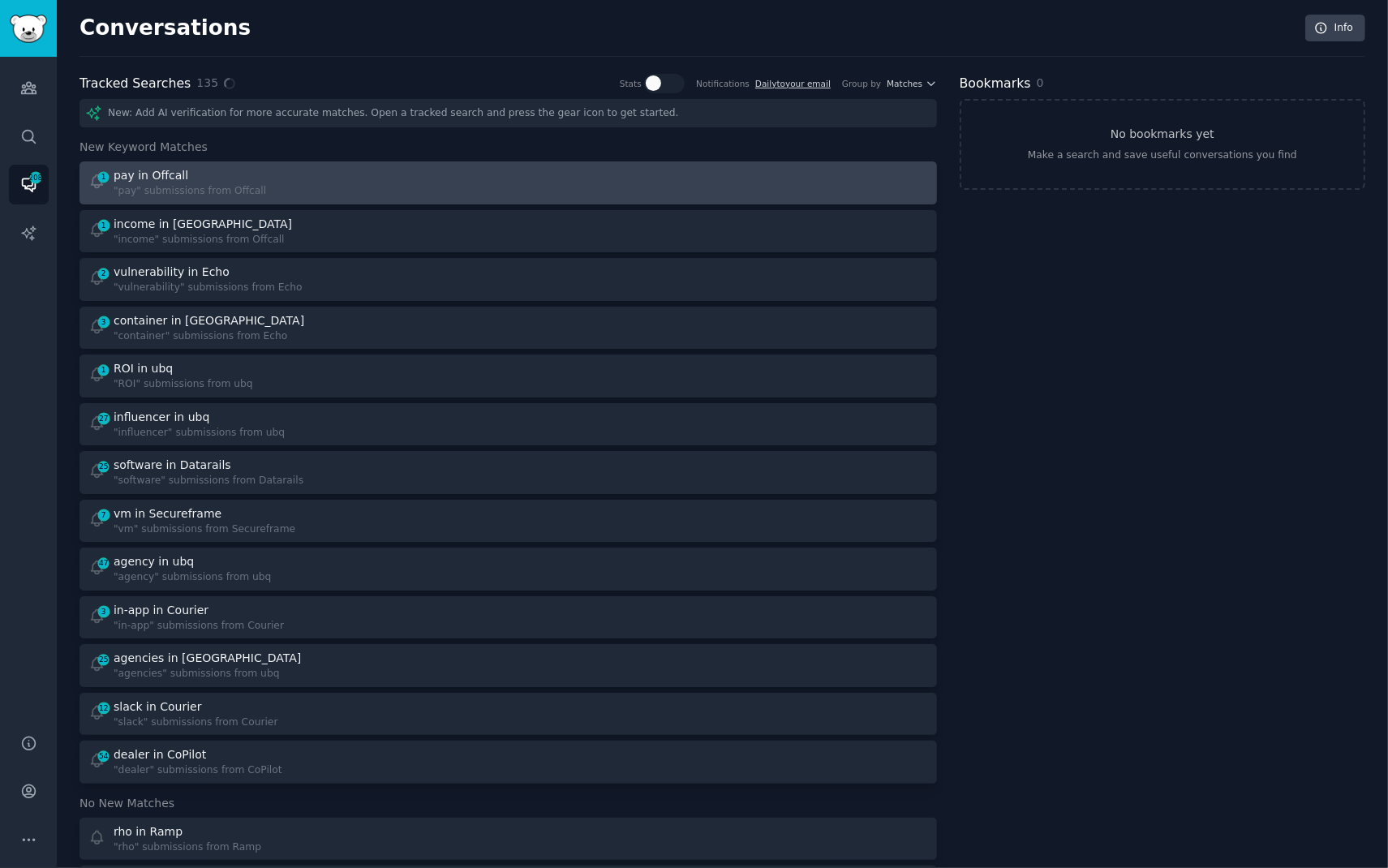
click at [191, 180] on div "pay in Offcall" at bounding box center [189, 176] width 152 height 17
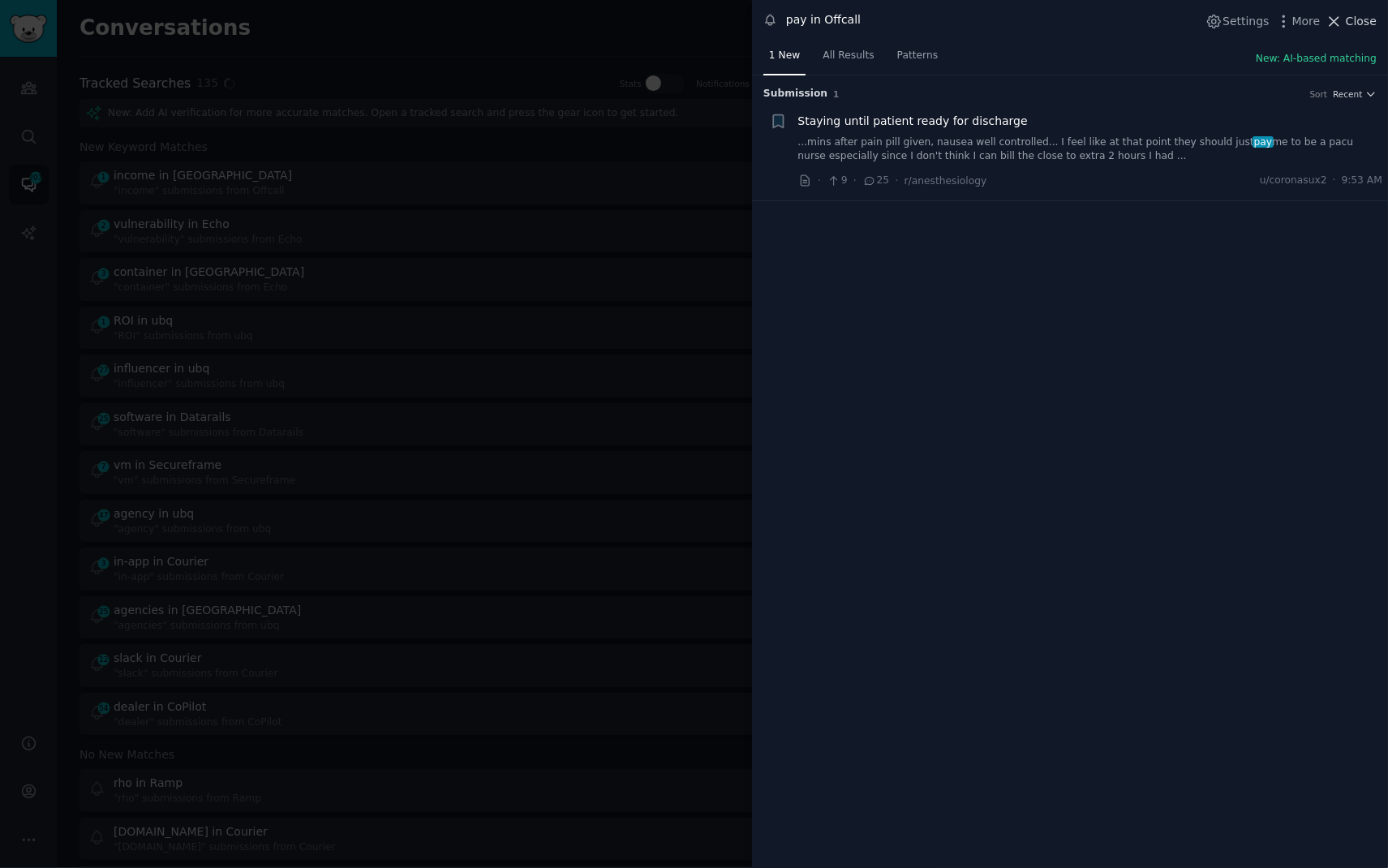
click at [1355, 17] on span "Close" at bounding box center [1361, 22] width 30 height 17
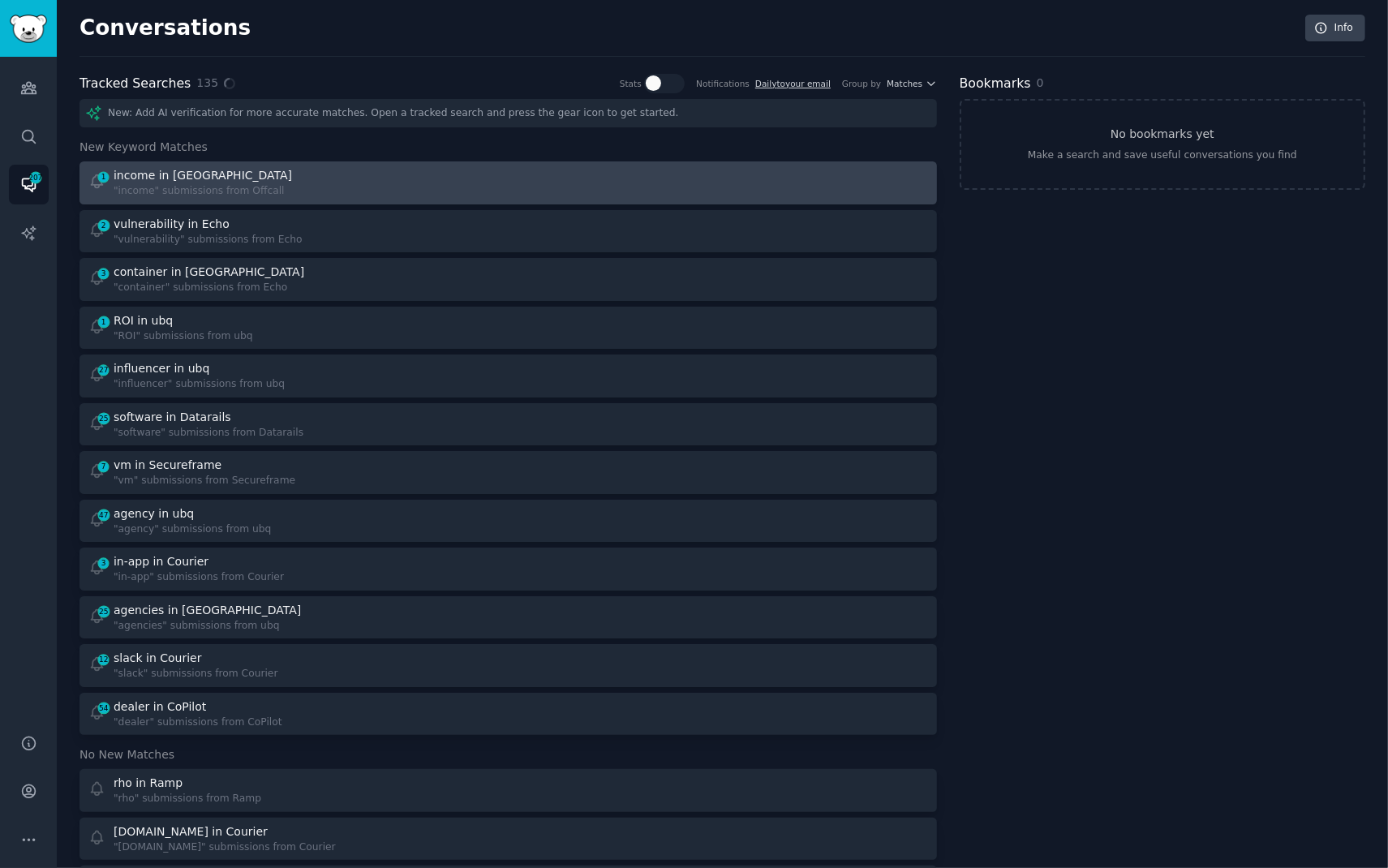
click at [233, 170] on div "income in [GEOGRAPHIC_DATA]" at bounding box center [204, 176] width 182 height 17
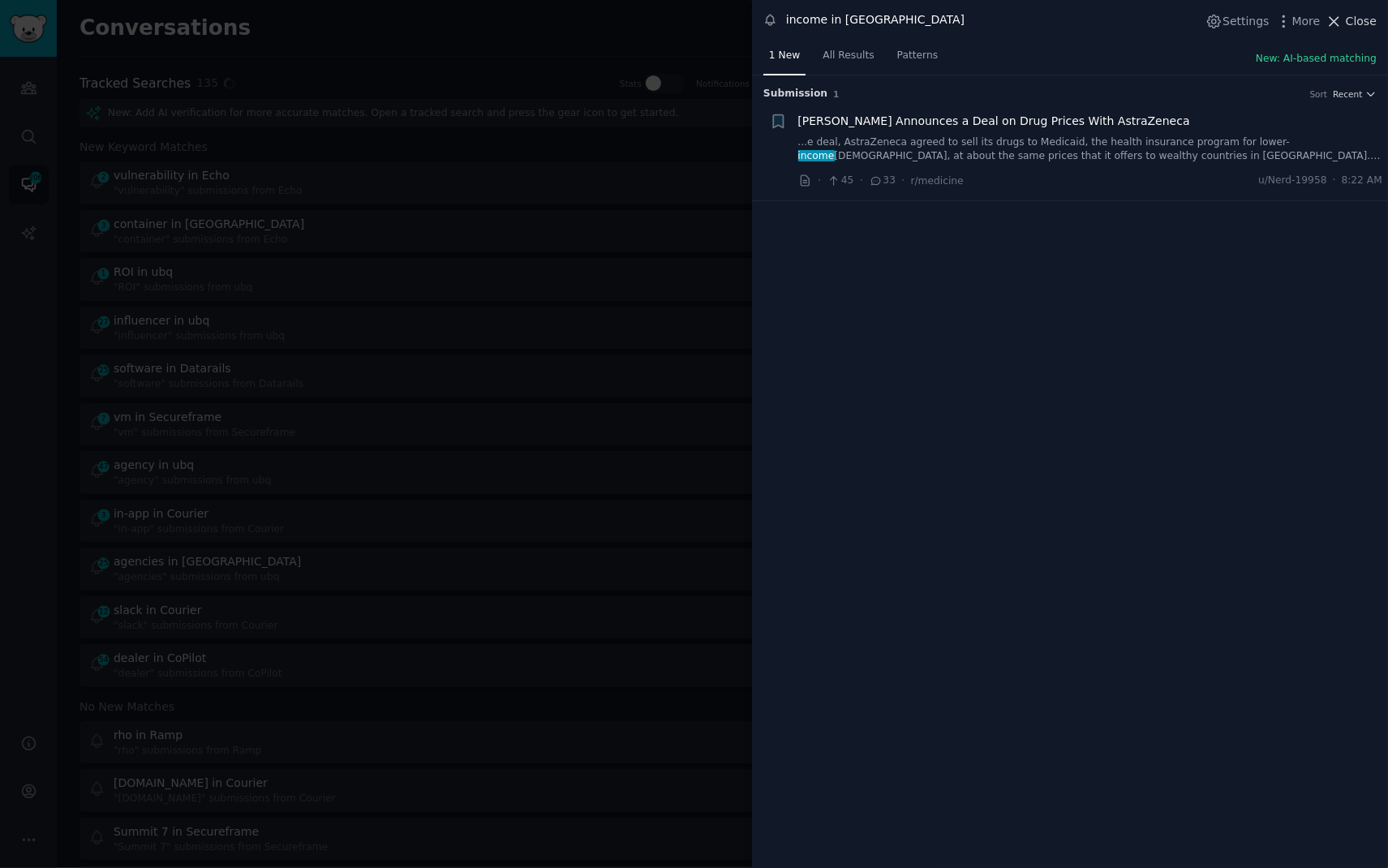
click at [1359, 17] on span "Close" at bounding box center [1361, 22] width 30 height 17
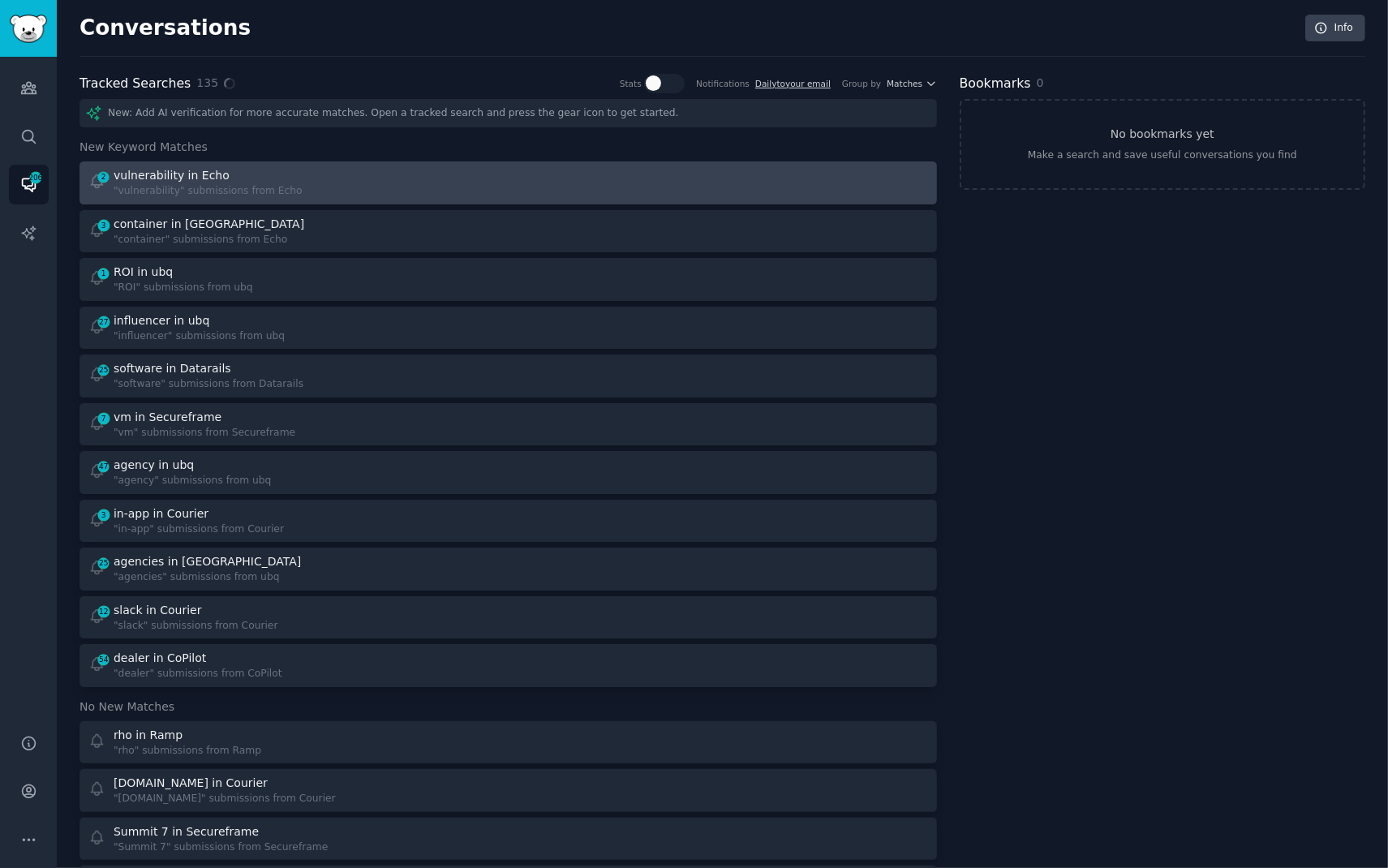
click at [263, 191] on div ""vulnerability" submissions from Echo" at bounding box center [208, 190] width 189 height 14
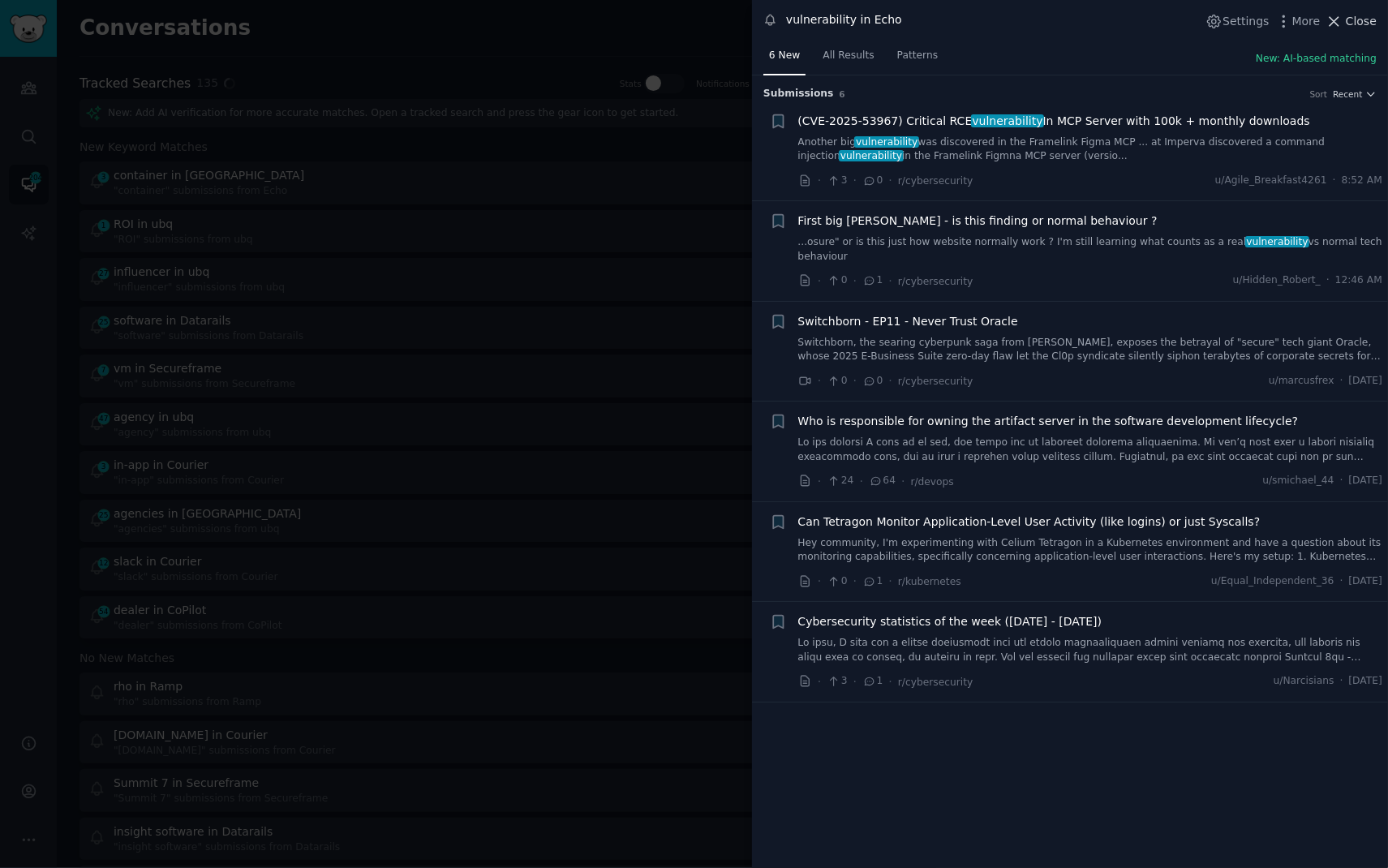
click at [1364, 13] on span "Close" at bounding box center [1361, 22] width 30 height 17
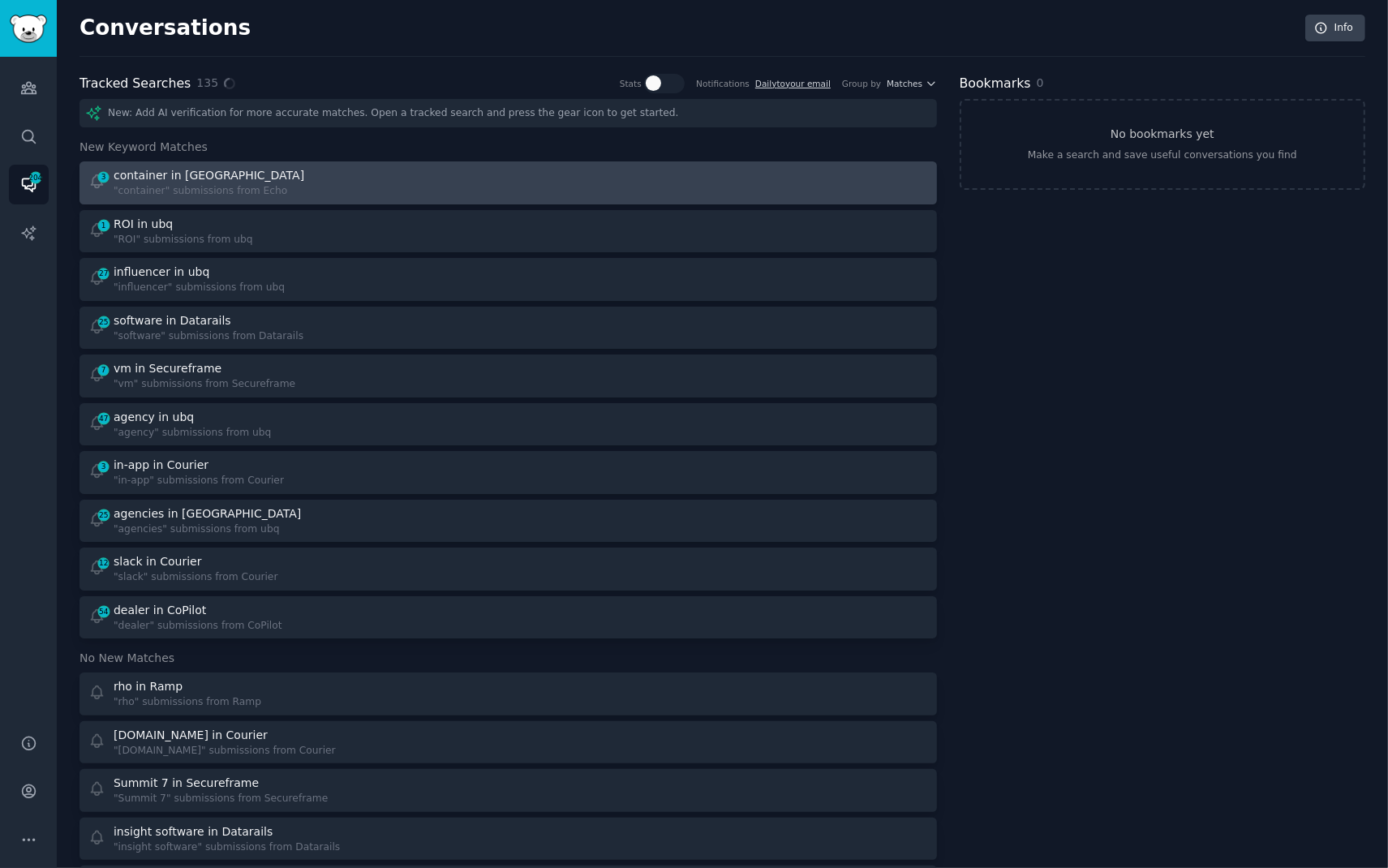
click at [206, 180] on div "container in [GEOGRAPHIC_DATA]" at bounding box center [210, 176] width 194 height 17
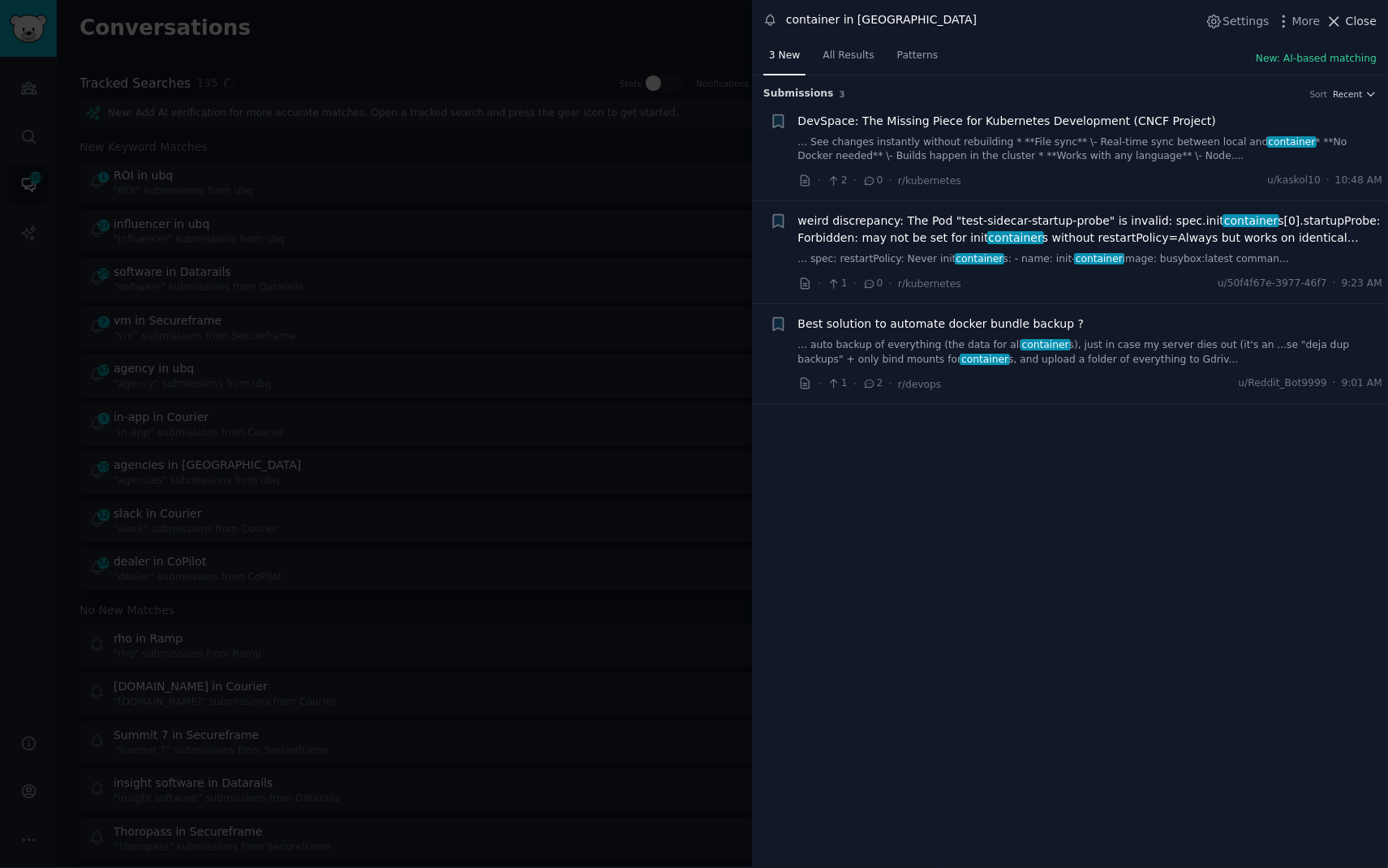
click at [1361, 27] on span "Close" at bounding box center [1361, 22] width 30 height 17
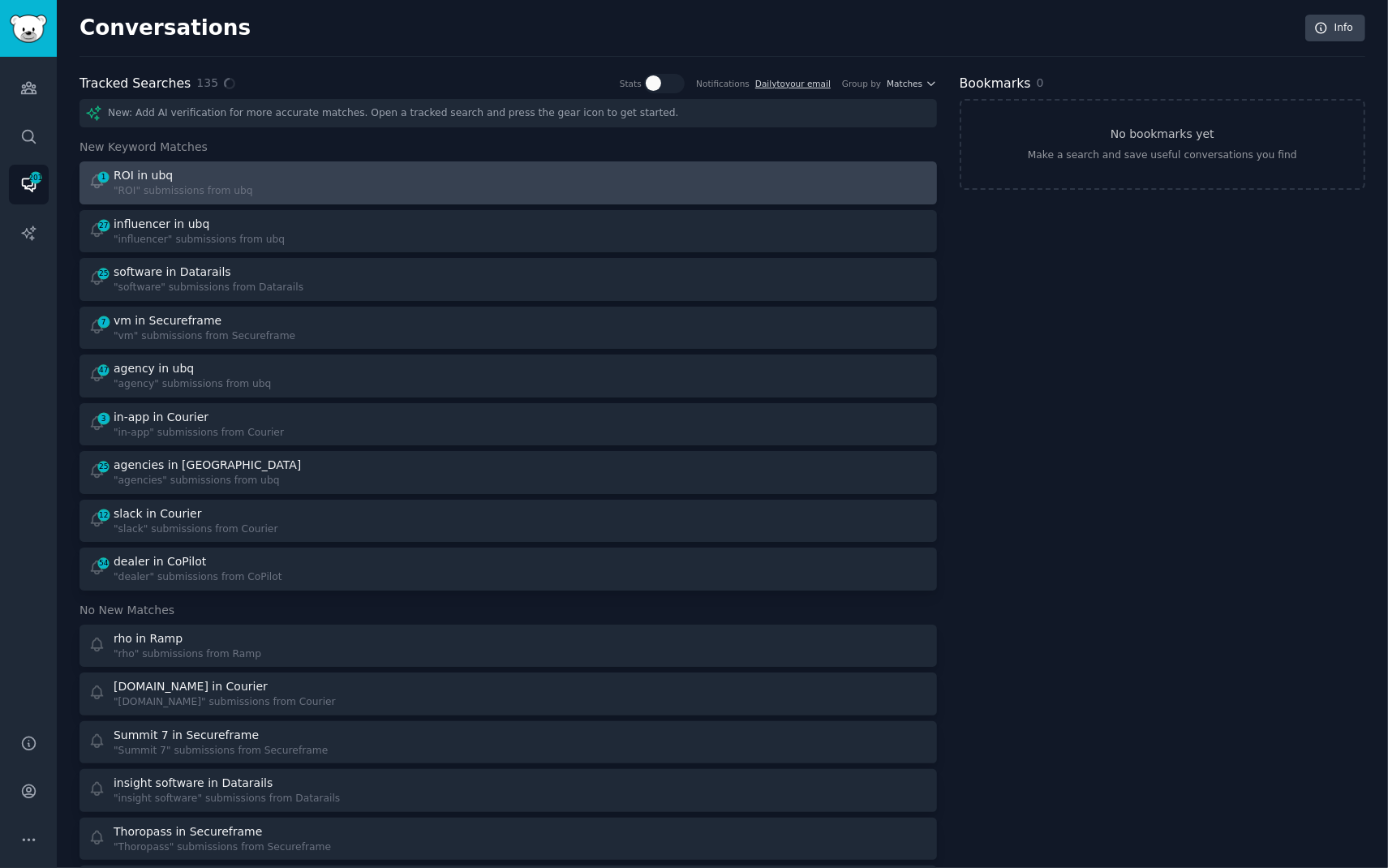
click at [392, 184] on div "1 ROI in ubq "ROI" submissions from ubq" at bounding box center [293, 183] width 409 height 31
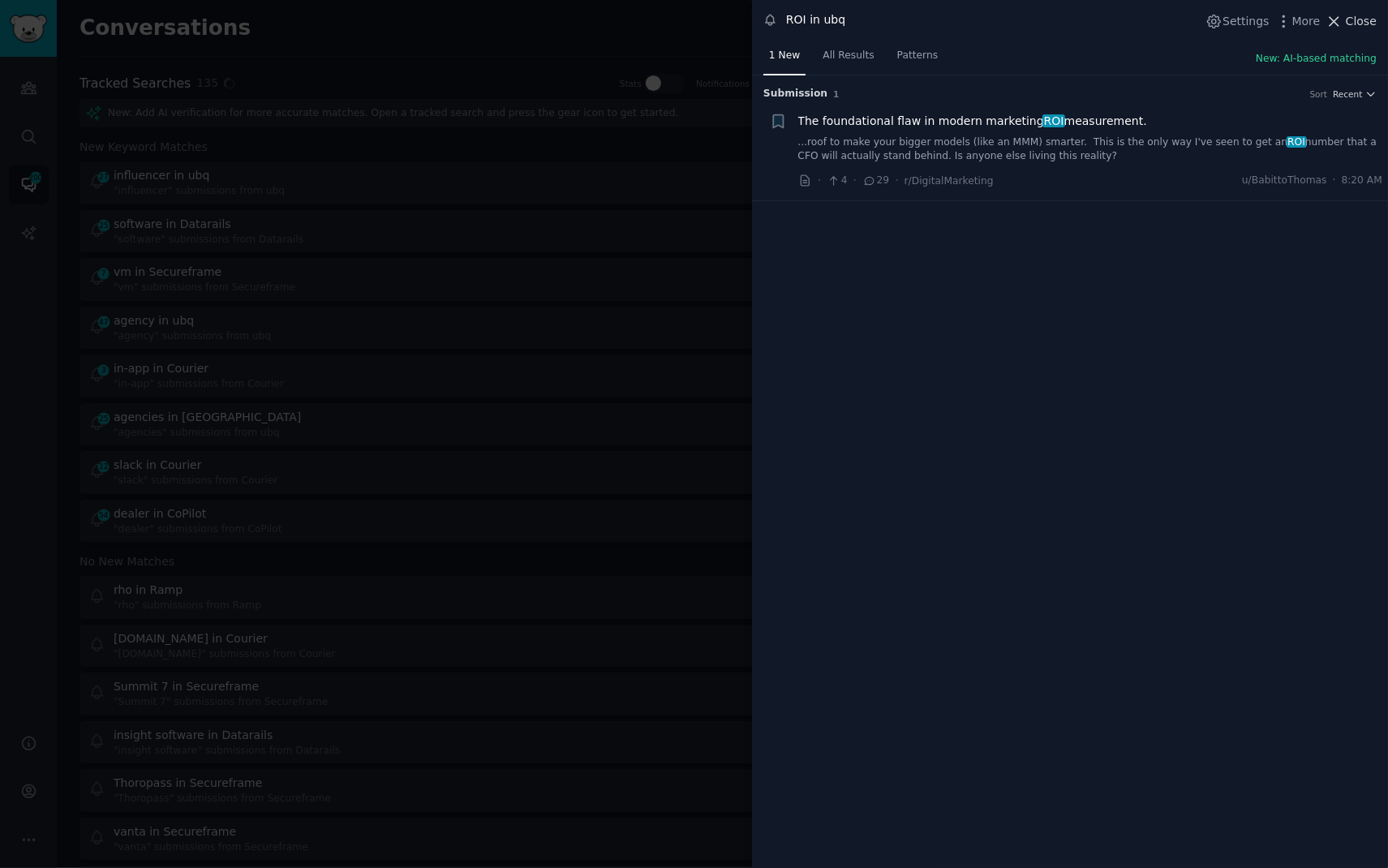
click at [1342, 15] on icon at bounding box center [1335, 22] width 17 height 17
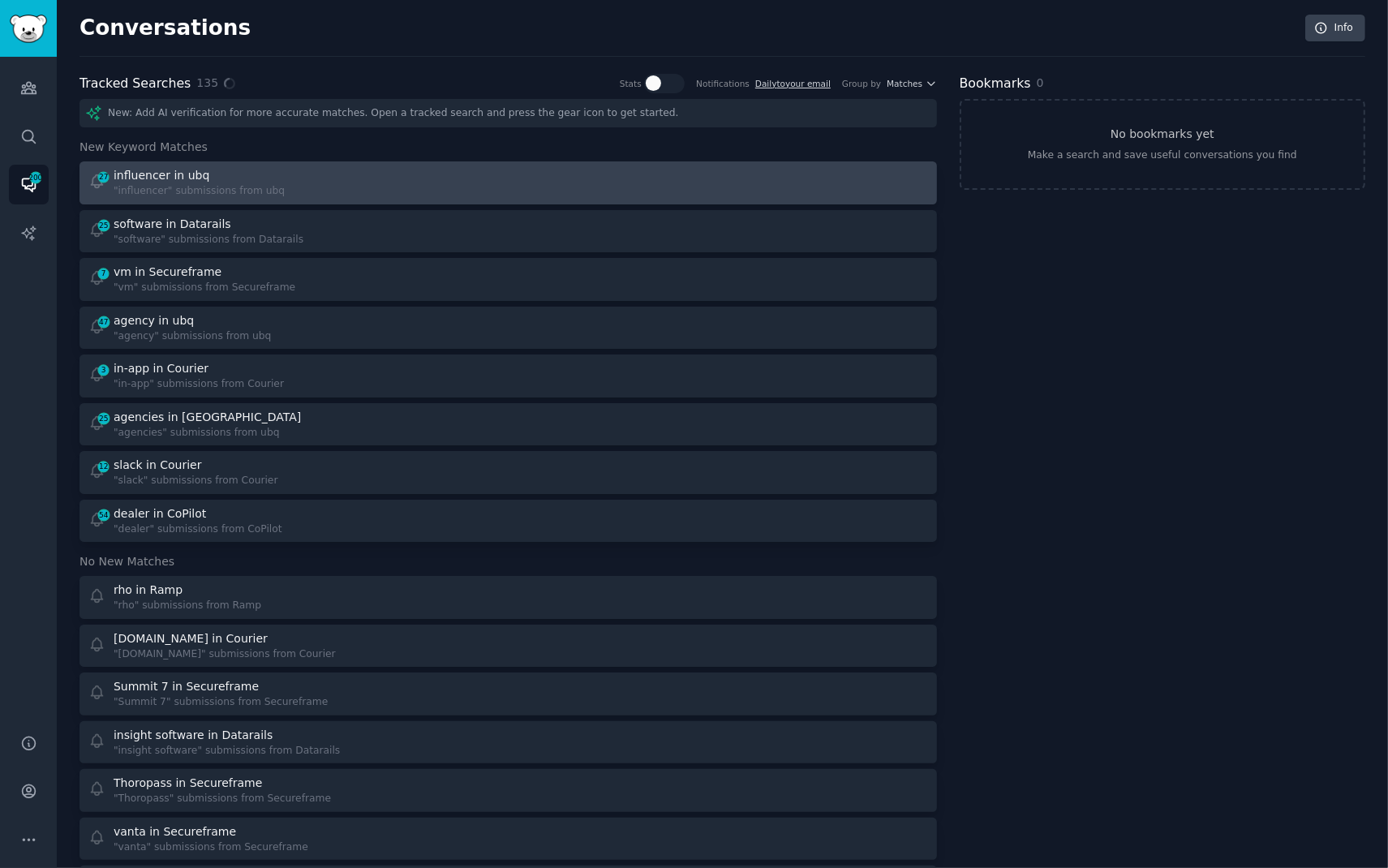
click at [217, 184] on div ""influencer" submissions from ubq" at bounding box center [199, 190] width 171 height 14
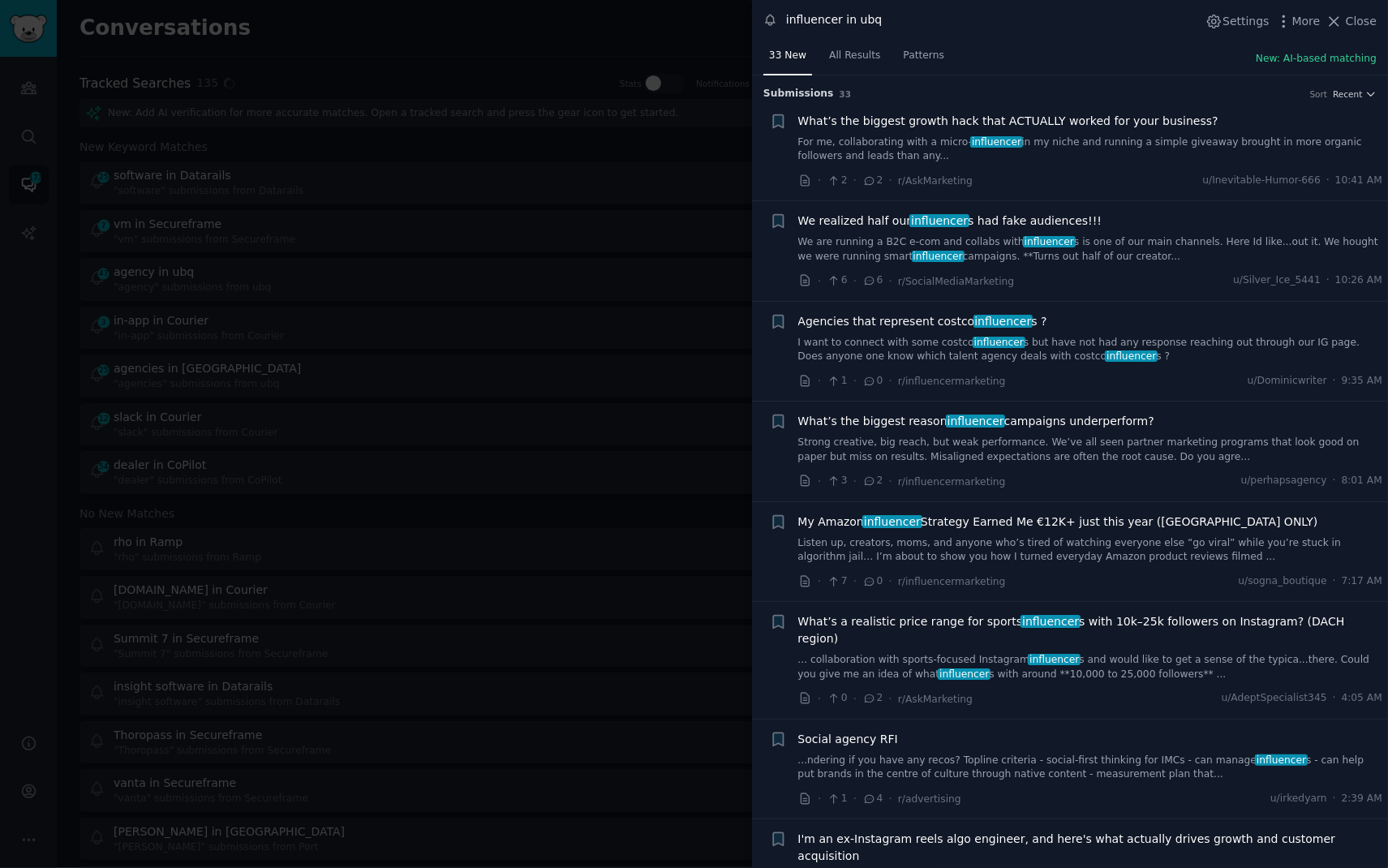
click at [1098, 239] on link "We are running a B2C e-com and collabs with influencer s is one of our main cha…" at bounding box center [1091, 249] width 585 height 29
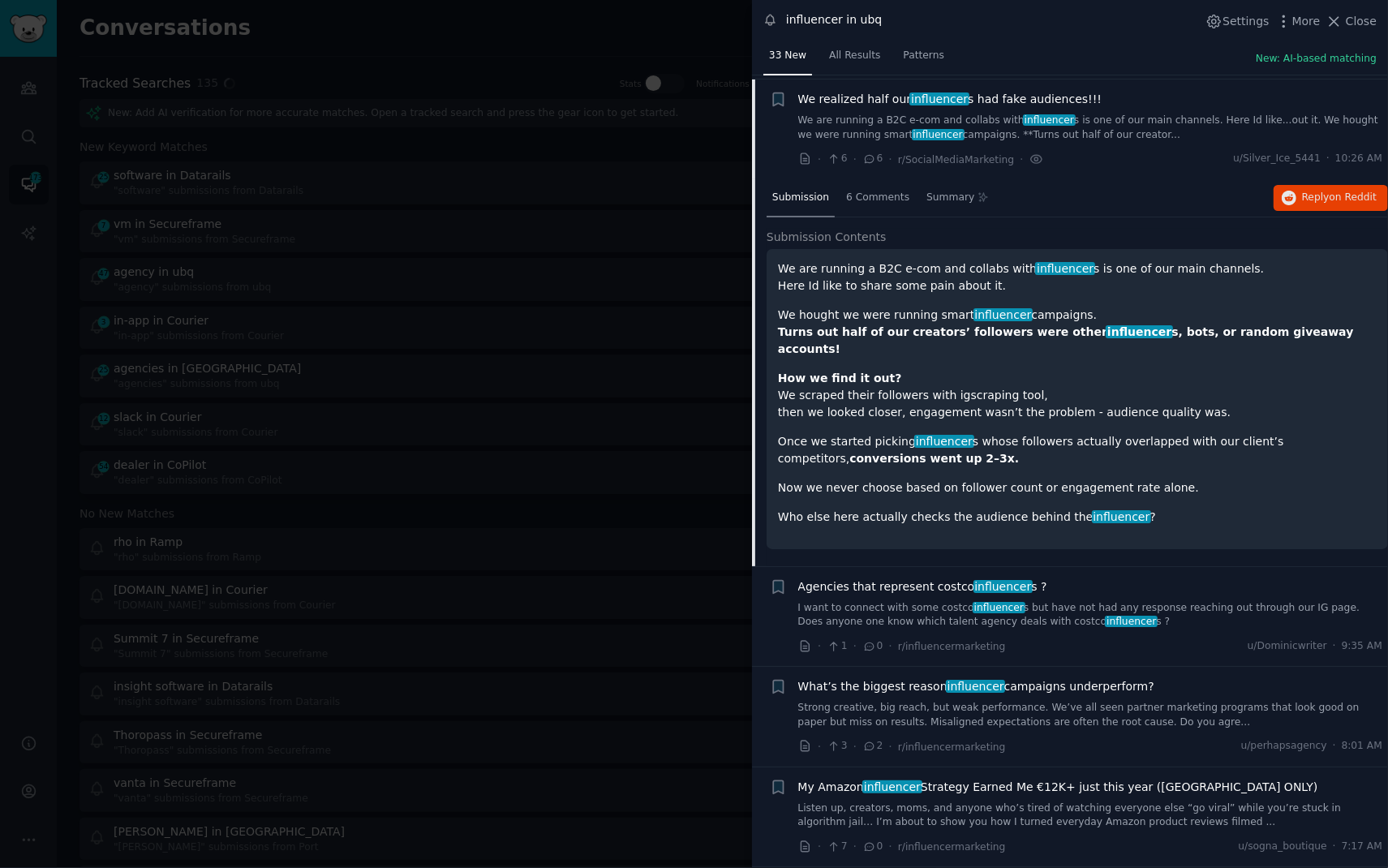
scroll to position [125, 0]
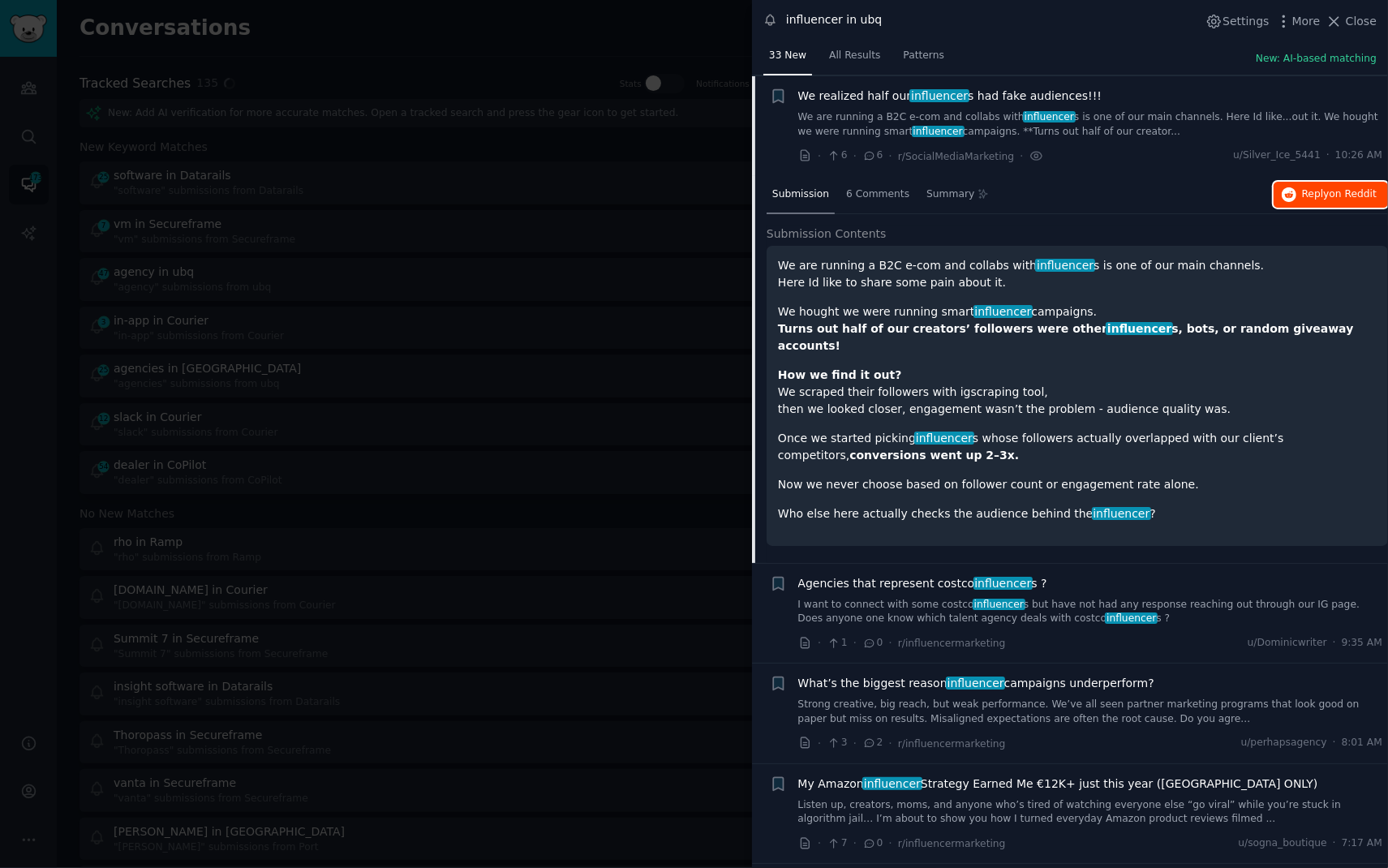
click at [1324, 195] on span "Reply on Reddit" at bounding box center [1339, 194] width 74 height 14
click at [512, 49] on div at bounding box center [694, 434] width 1388 height 868
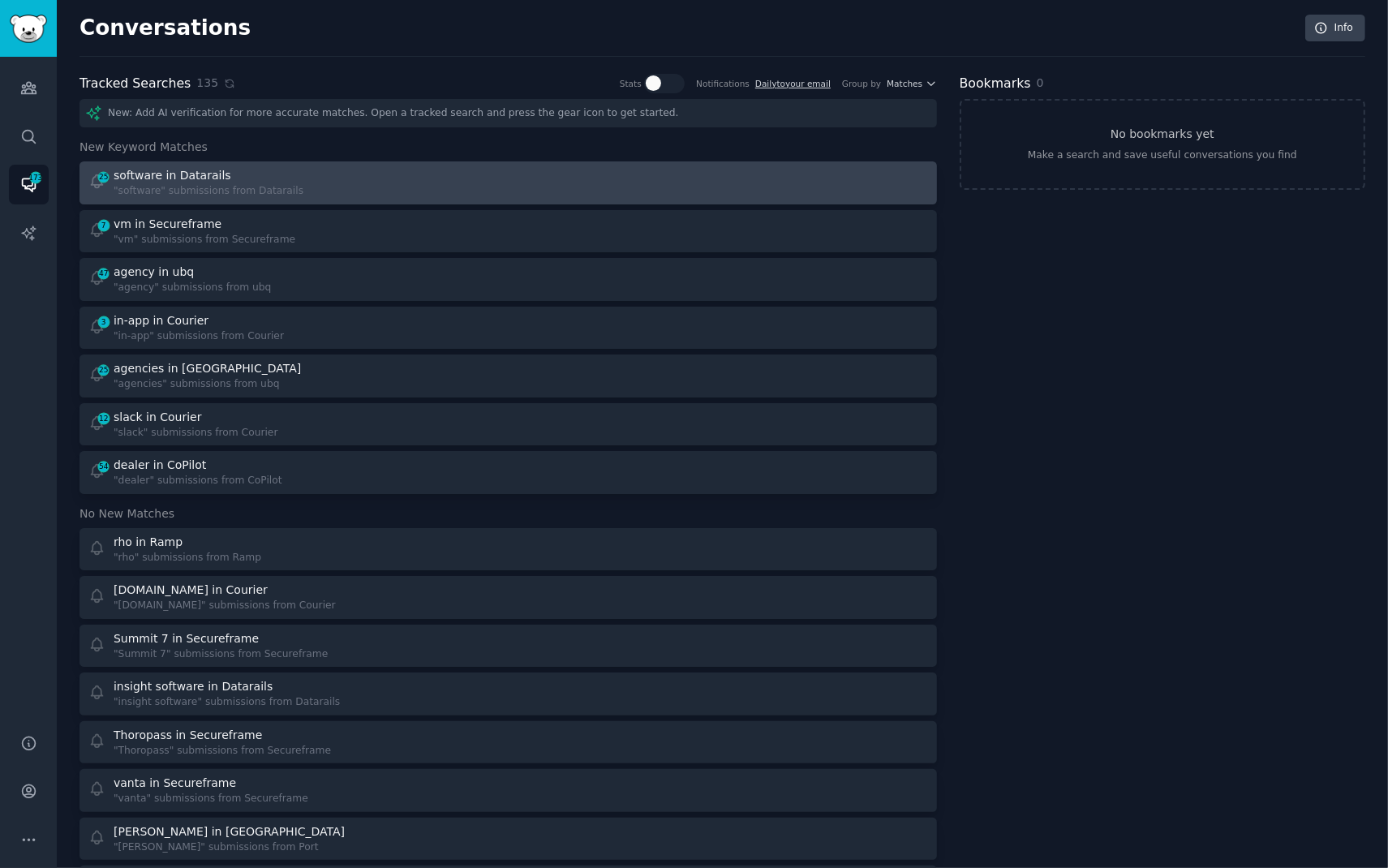
click at [366, 189] on div "25 software in Datarails "software" submissions from Datarails" at bounding box center [293, 183] width 409 height 31
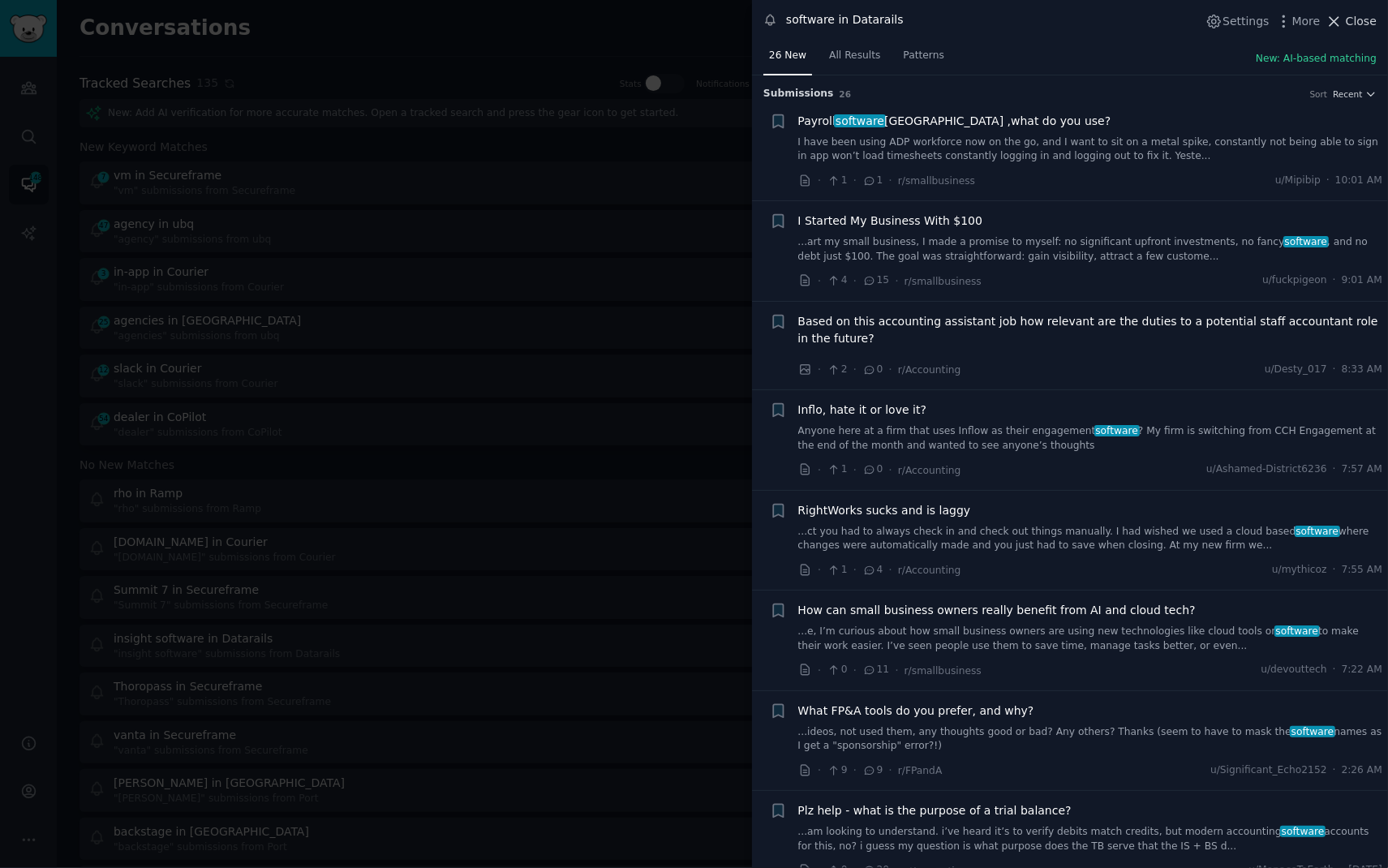
click at [1352, 21] on span "Close" at bounding box center [1361, 22] width 30 height 17
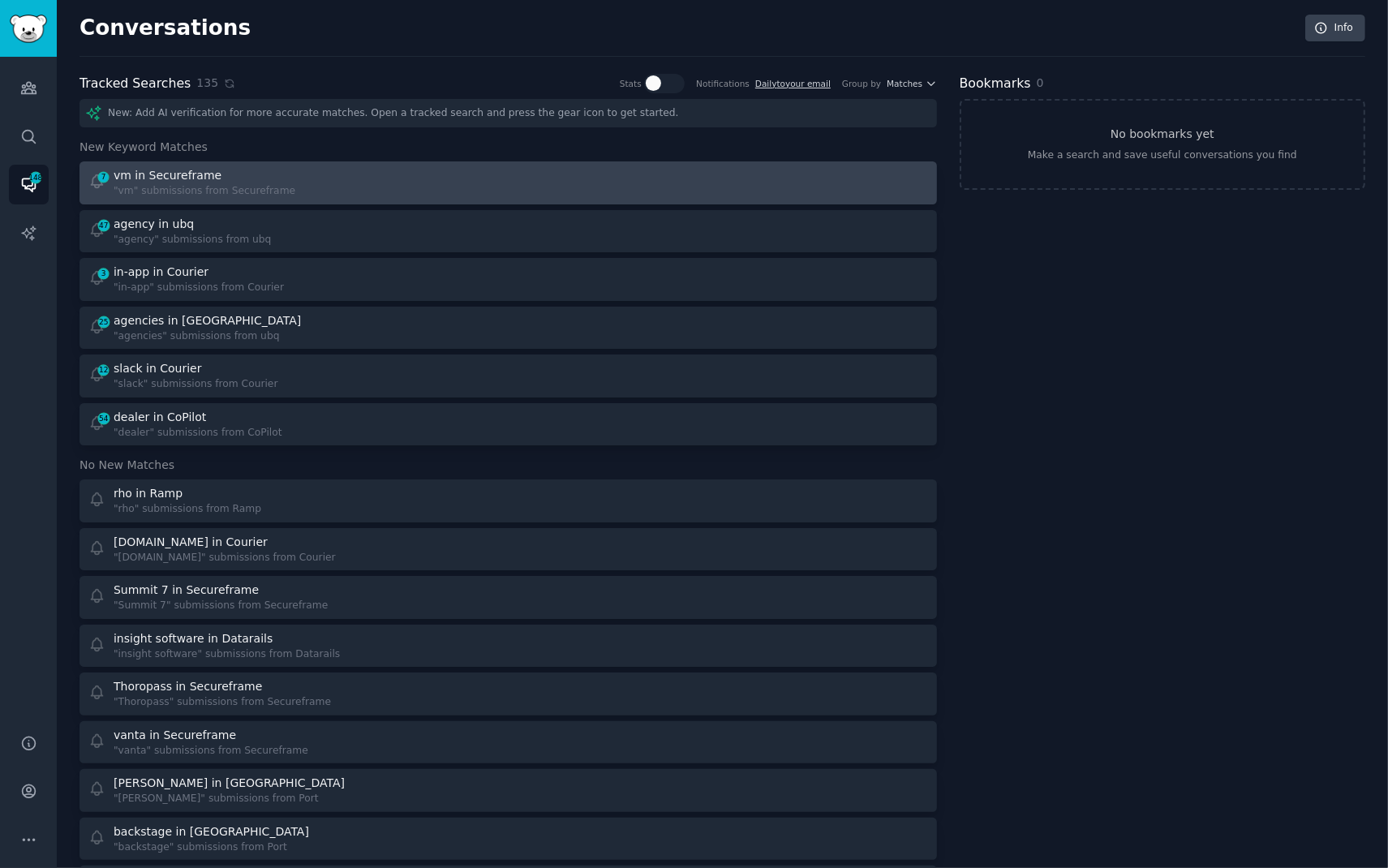
click at [372, 164] on link "7 vm in Secureframe "vm" submissions from Secureframe" at bounding box center [508, 183] width 858 height 43
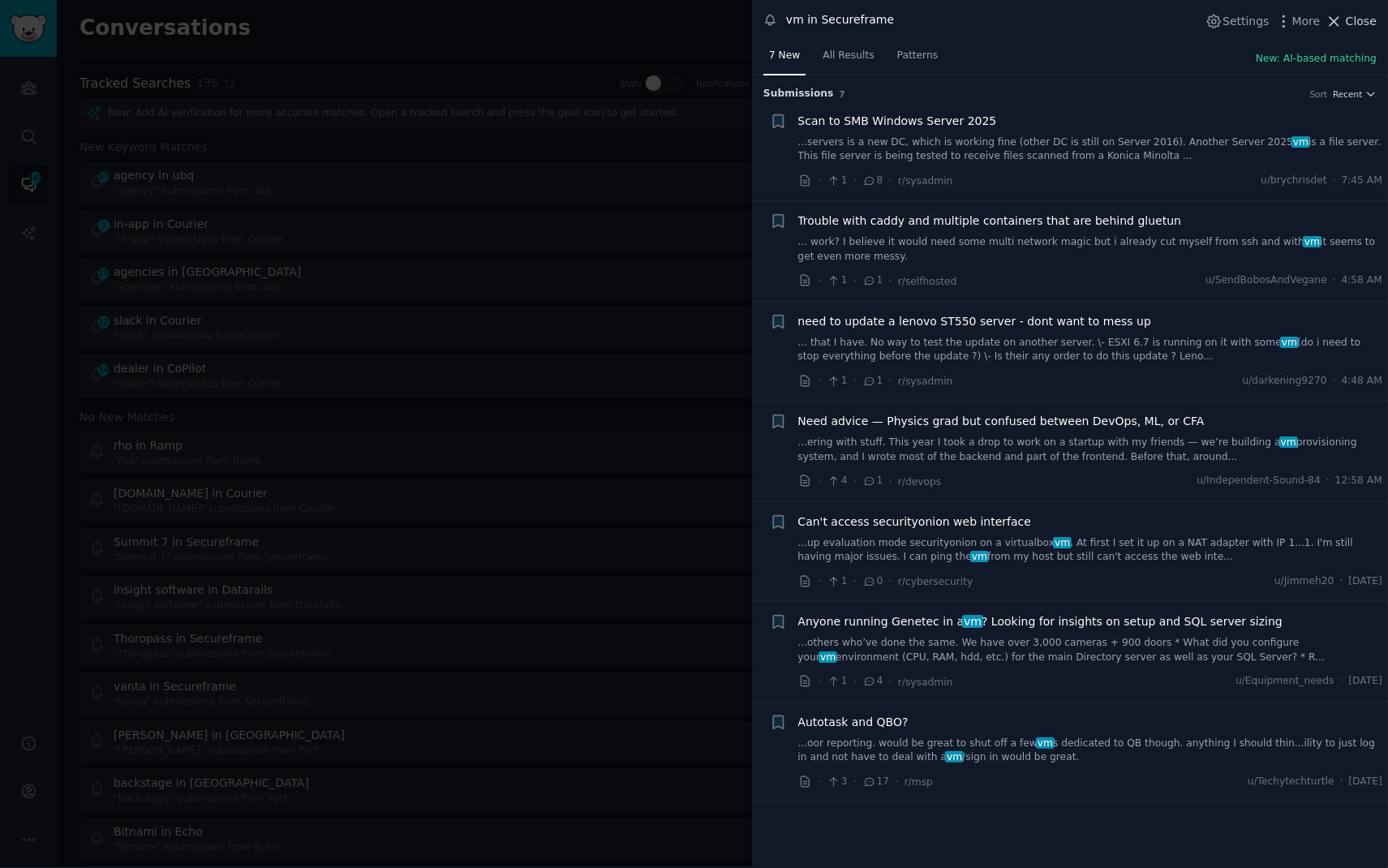
click at [1354, 19] on span "Close" at bounding box center [1361, 22] width 30 height 17
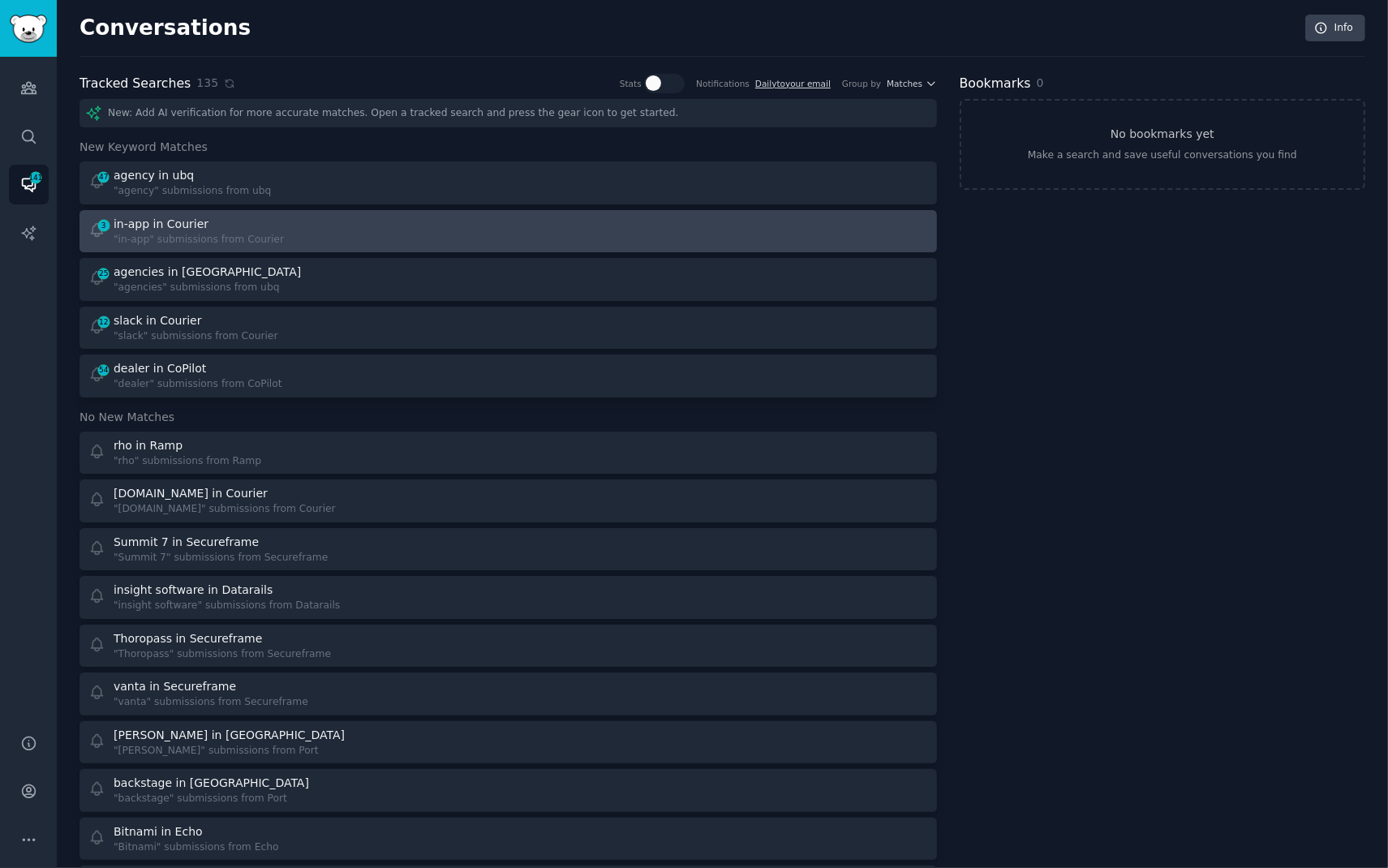
click at [595, 216] on div at bounding box center [724, 231] width 409 height 31
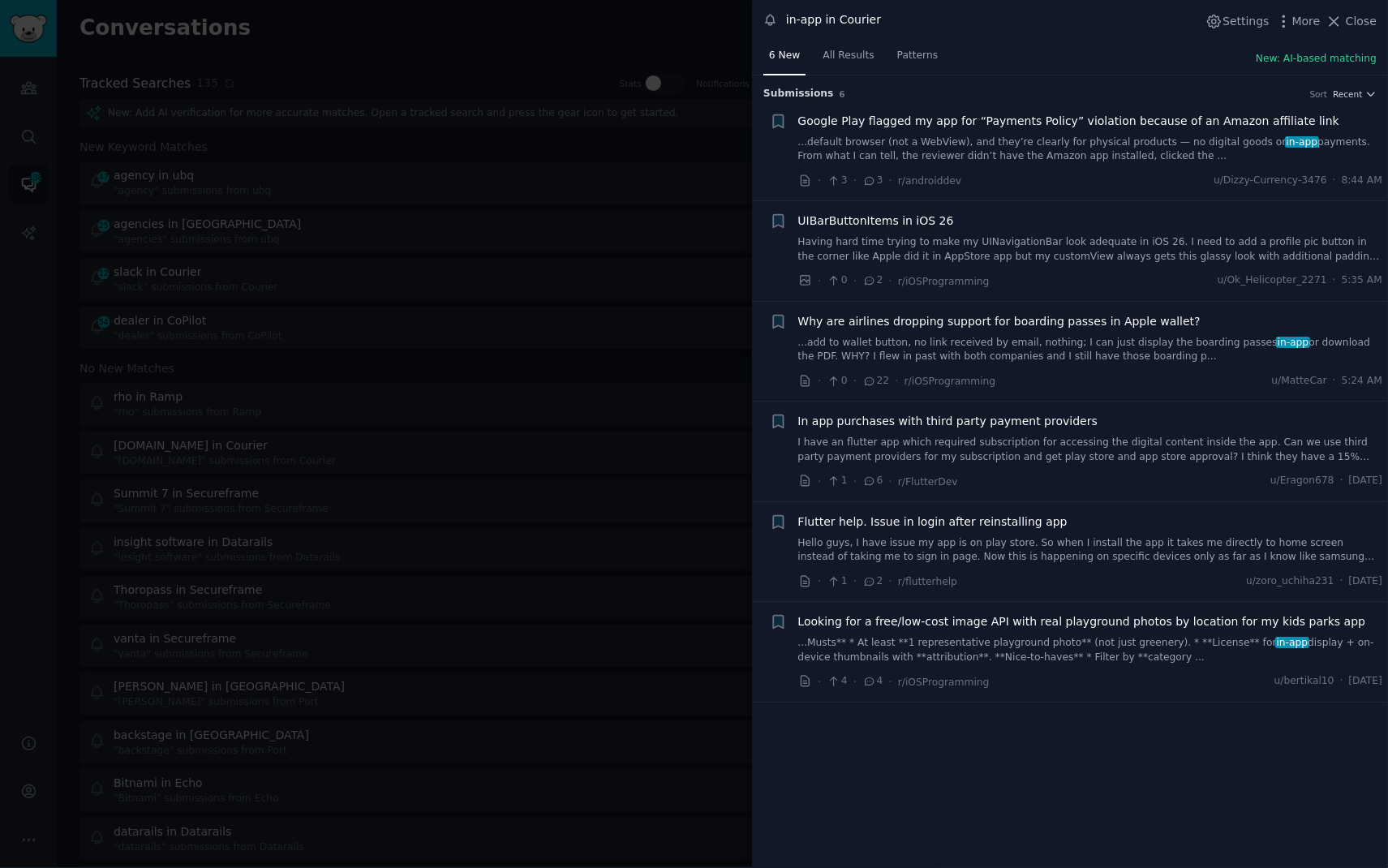
click at [596, 65] on div at bounding box center [694, 434] width 1388 height 868
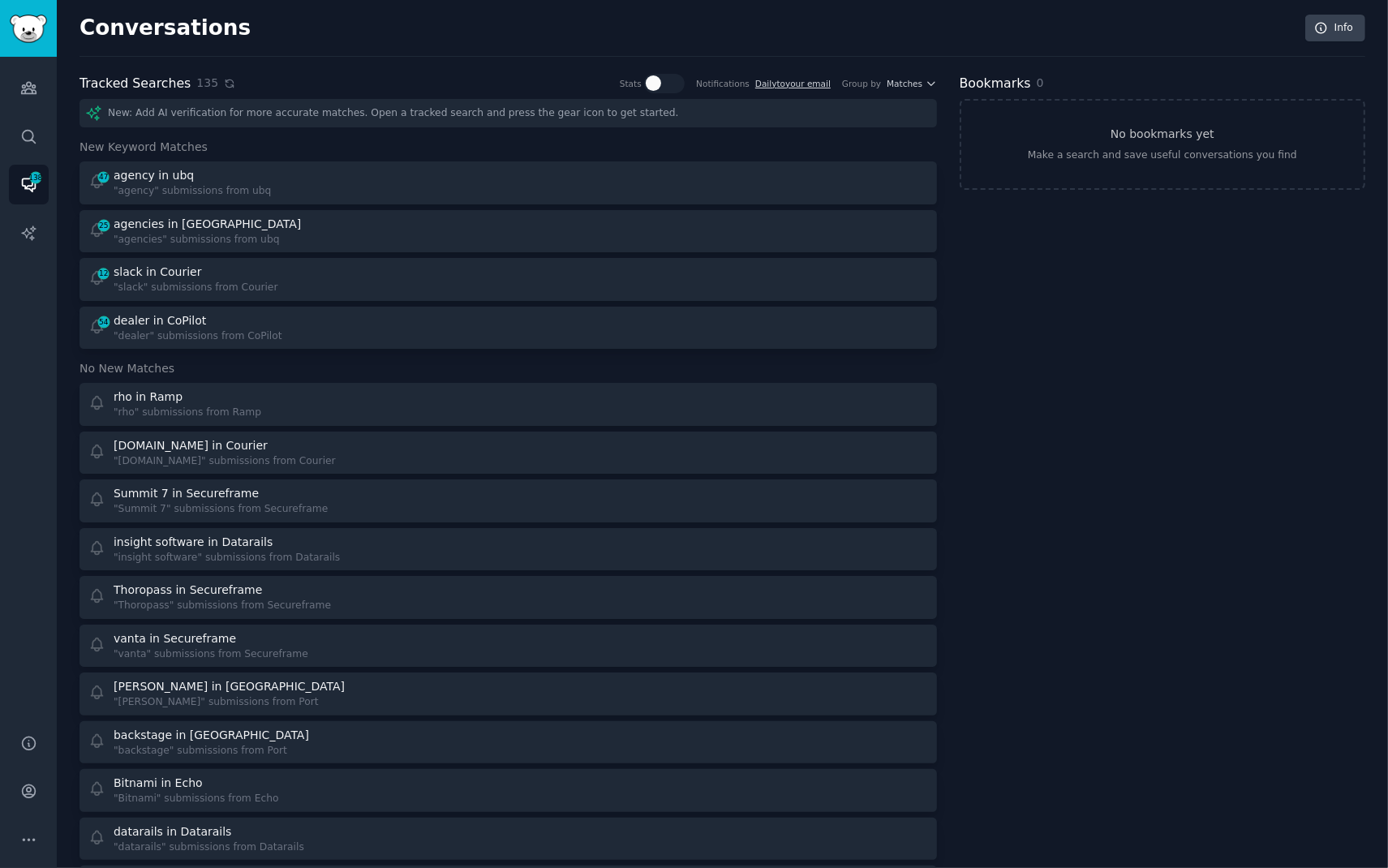
click at [224, 85] on icon at bounding box center [229, 84] width 11 height 11
